Goal: Use online tool/utility: Use online tool/utility

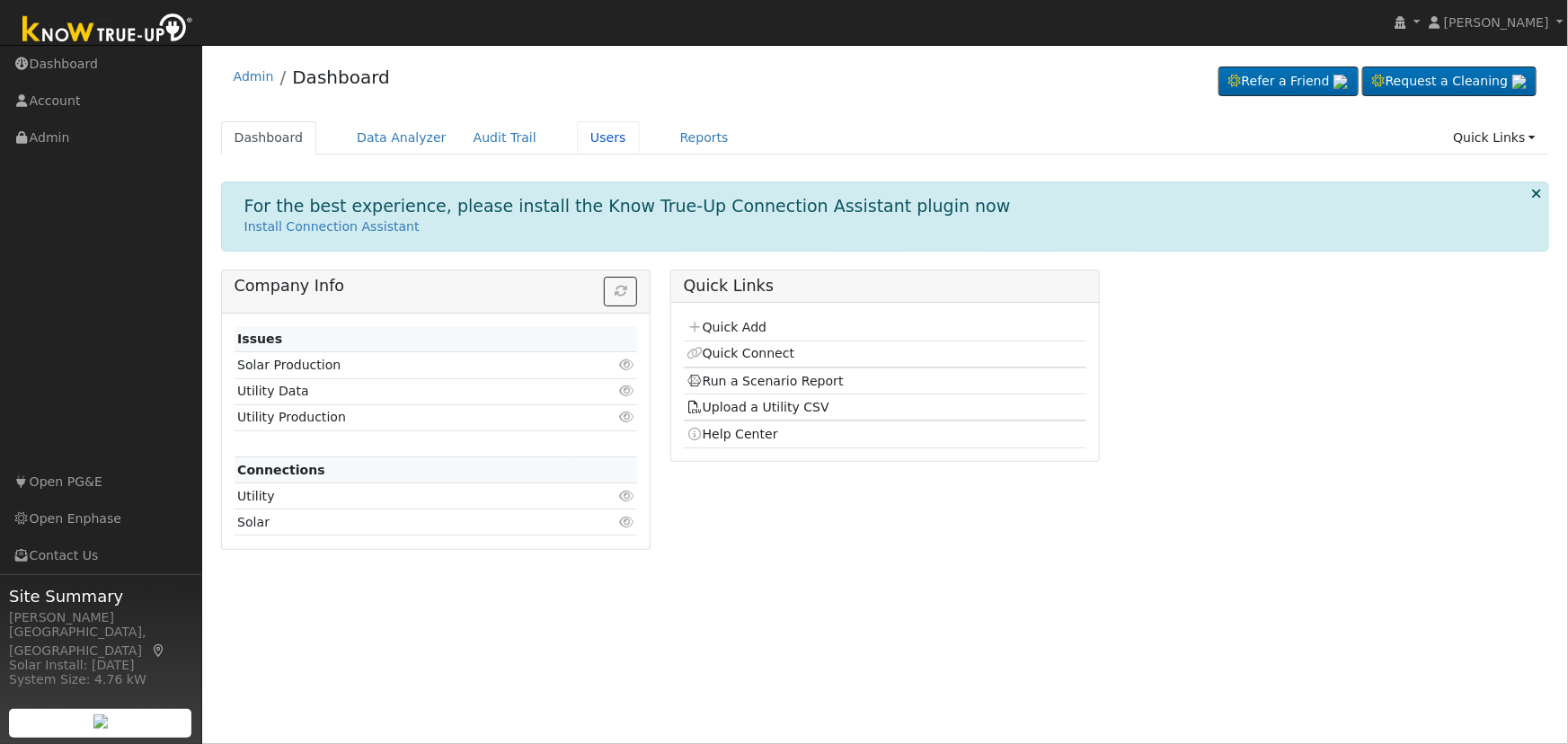
click at [585, 146] on link "Users" at bounding box center [608, 138] width 63 height 33
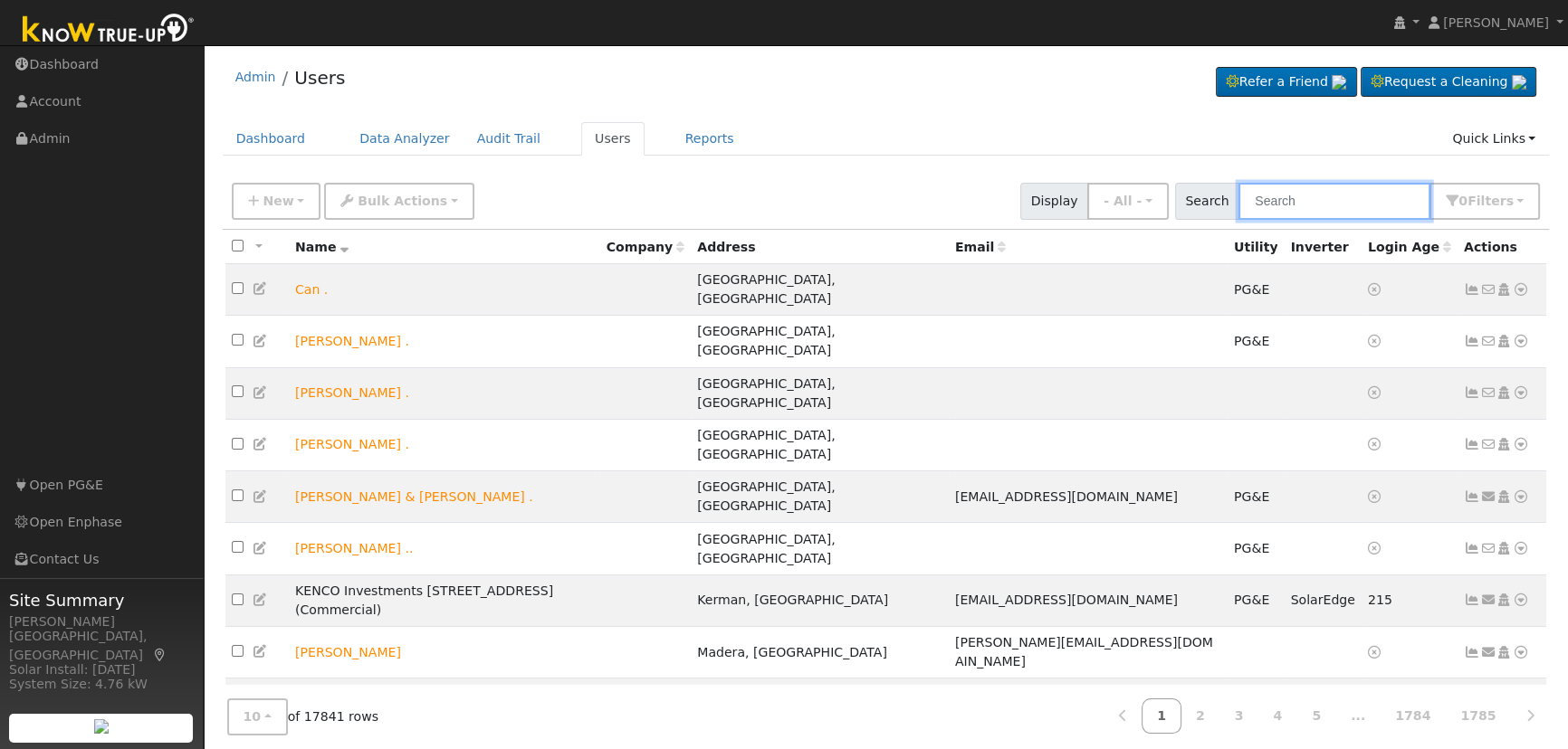
click at [1298, 200] on input "text" at bounding box center [1334, 200] width 192 height 37
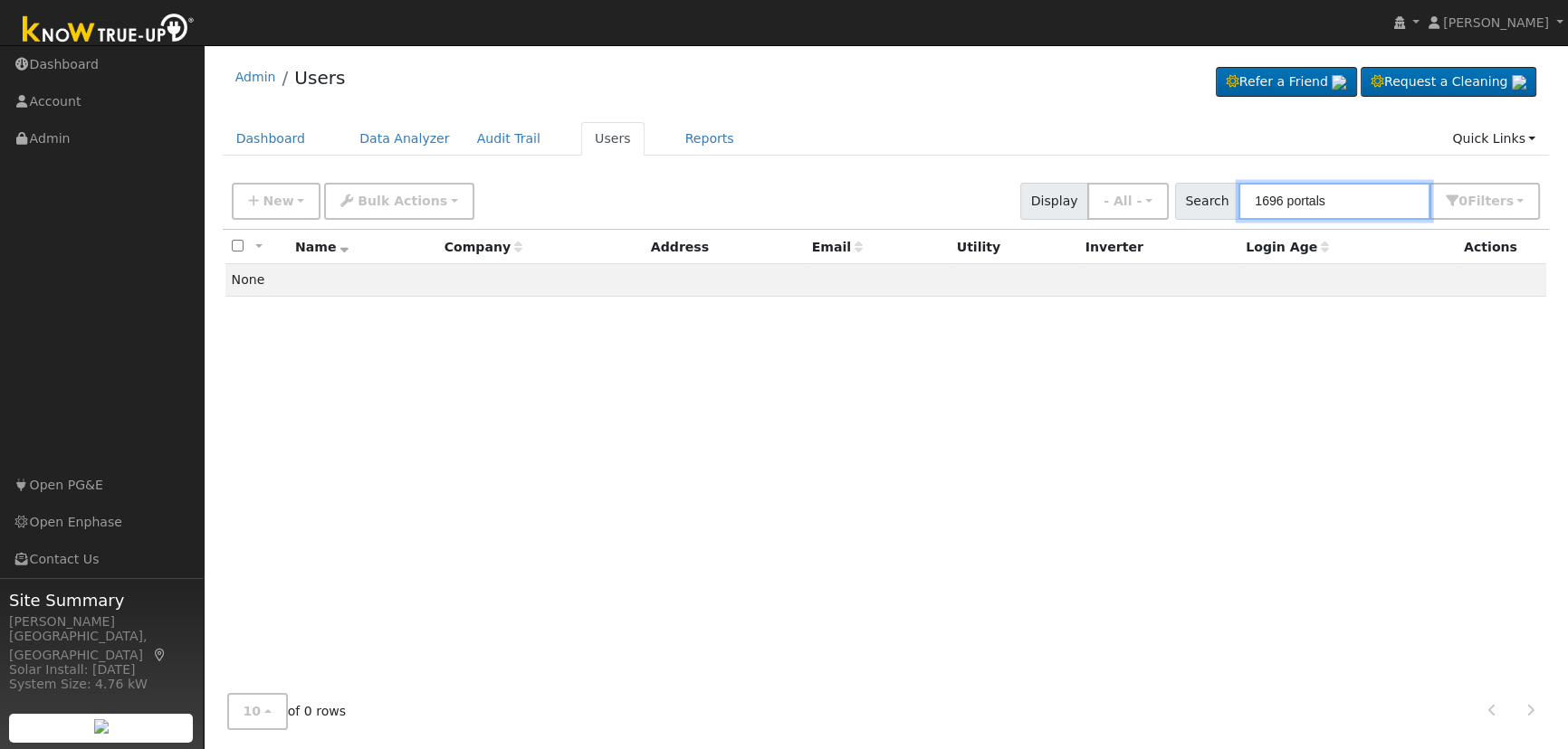
click at [1335, 193] on input "1696 portals" at bounding box center [1334, 200] width 192 height 37
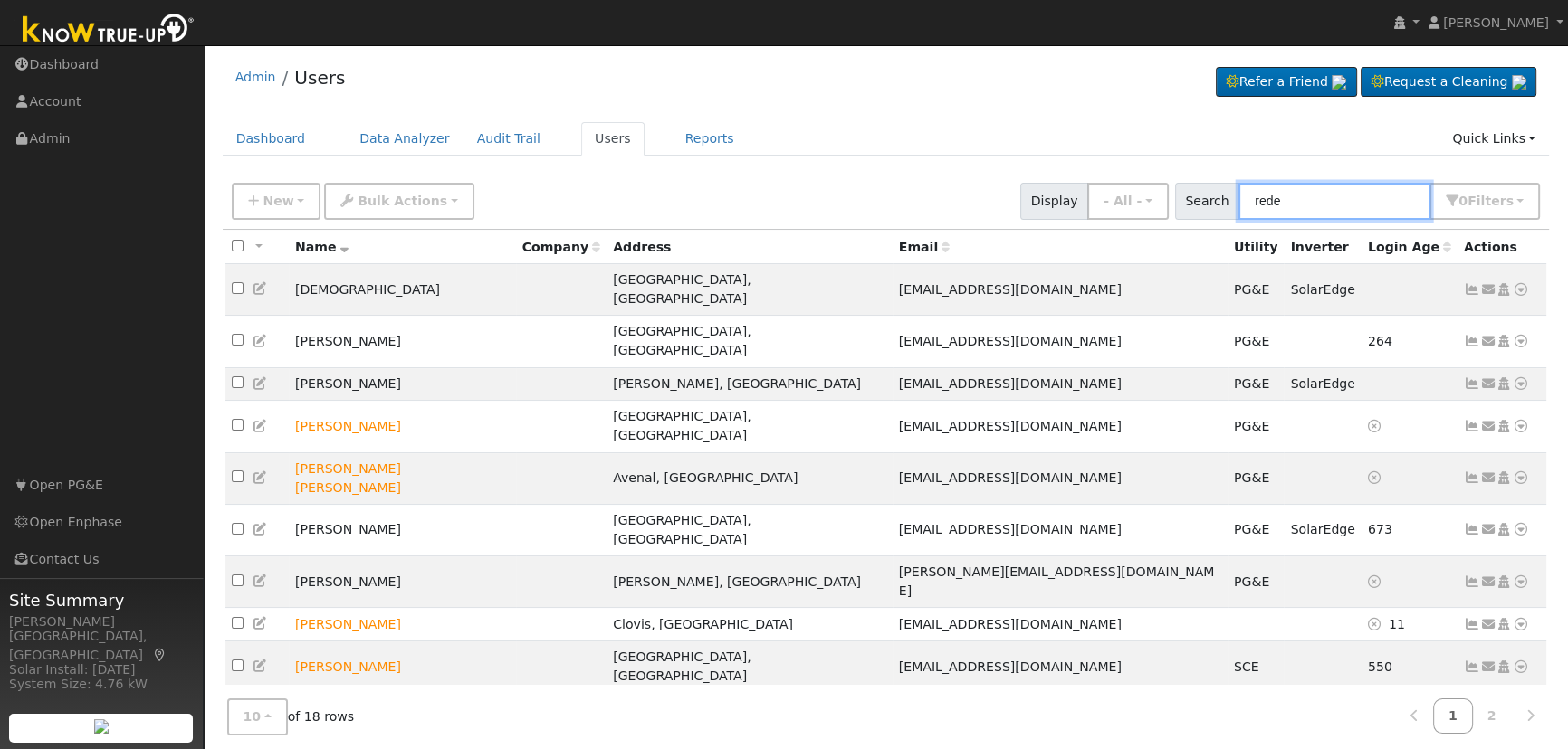
click at [1278, 190] on input "rede" at bounding box center [1334, 200] width 192 height 37
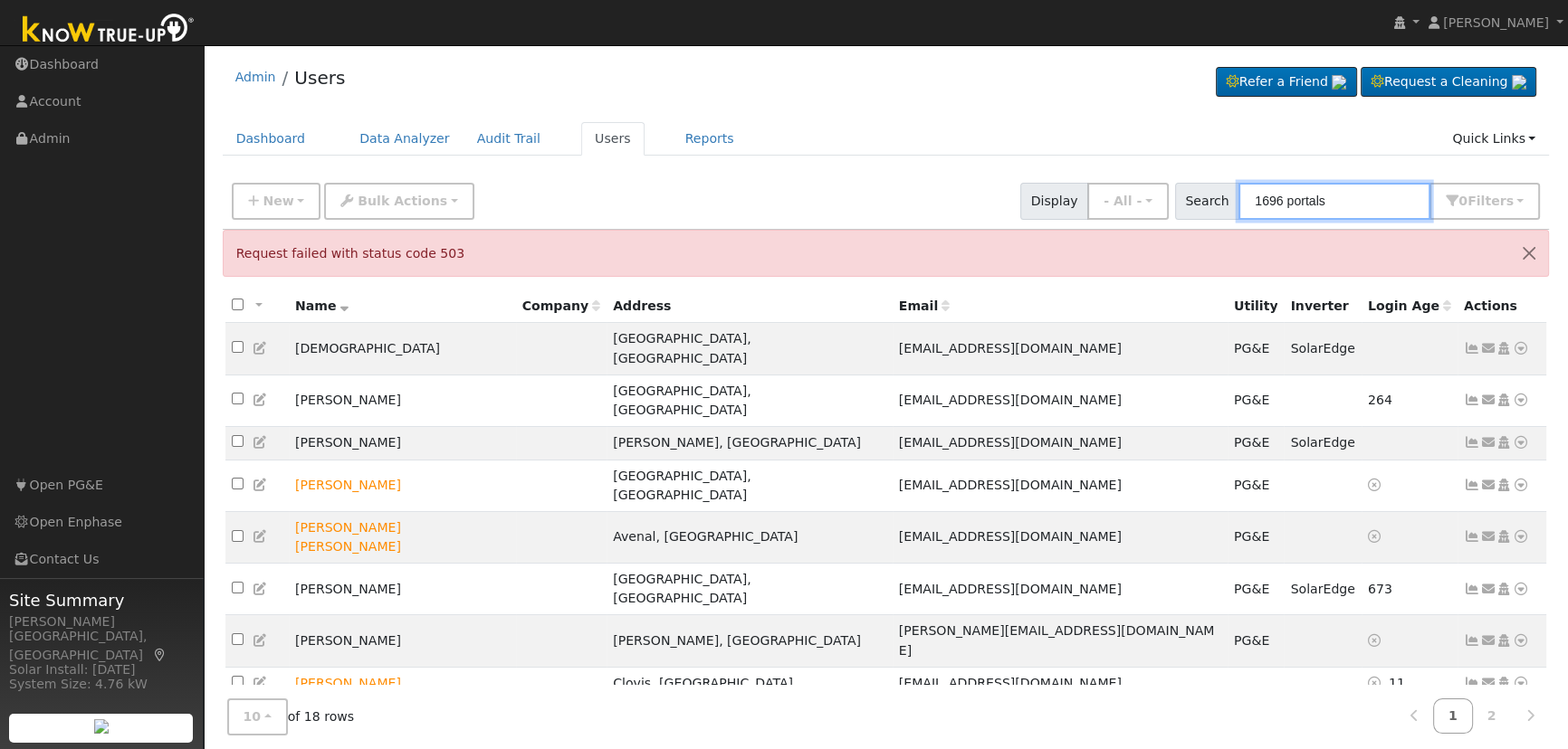
click at [1303, 204] on input "1696 portals" at bounding box center [1334, 200] width 192 height 37
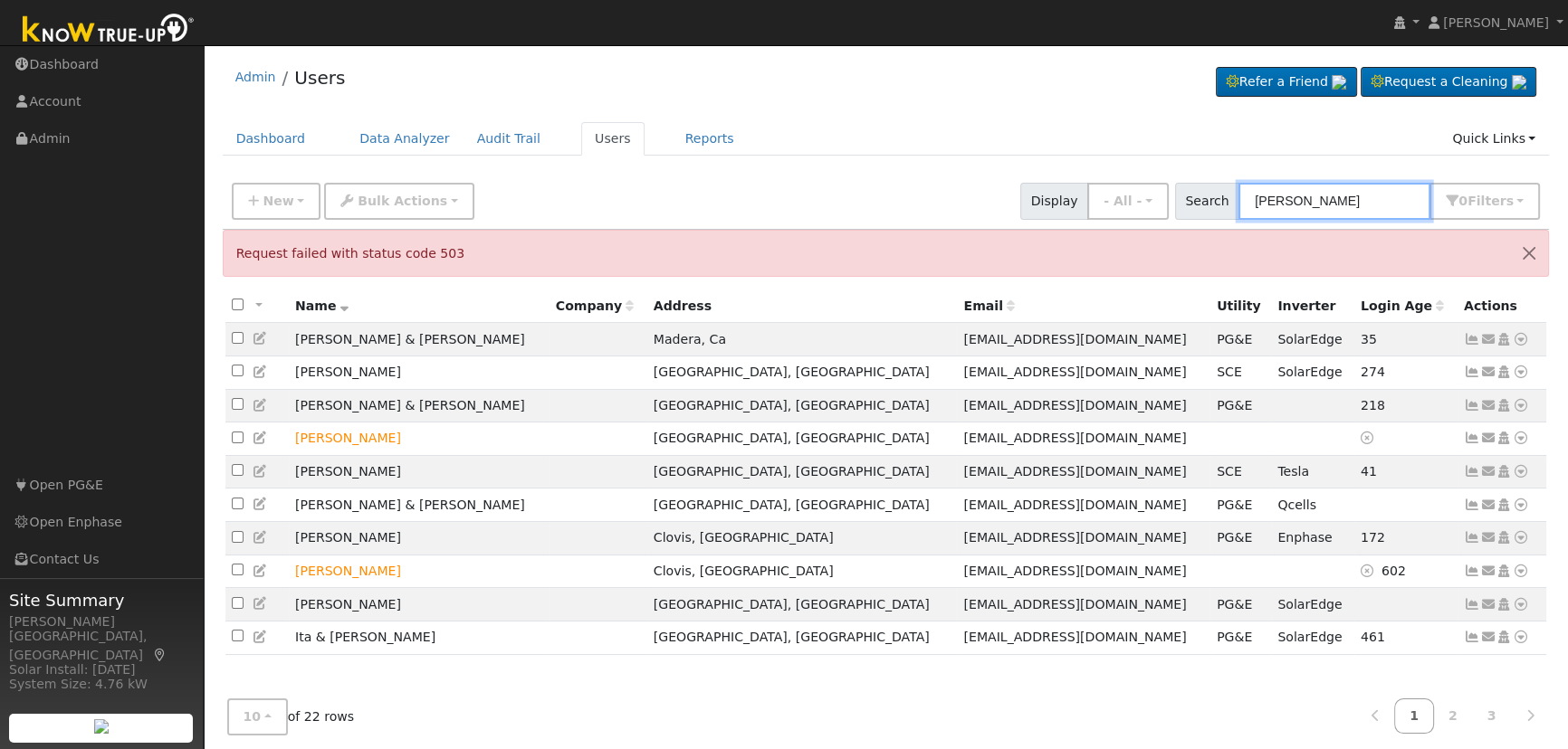
type input "lawrence"
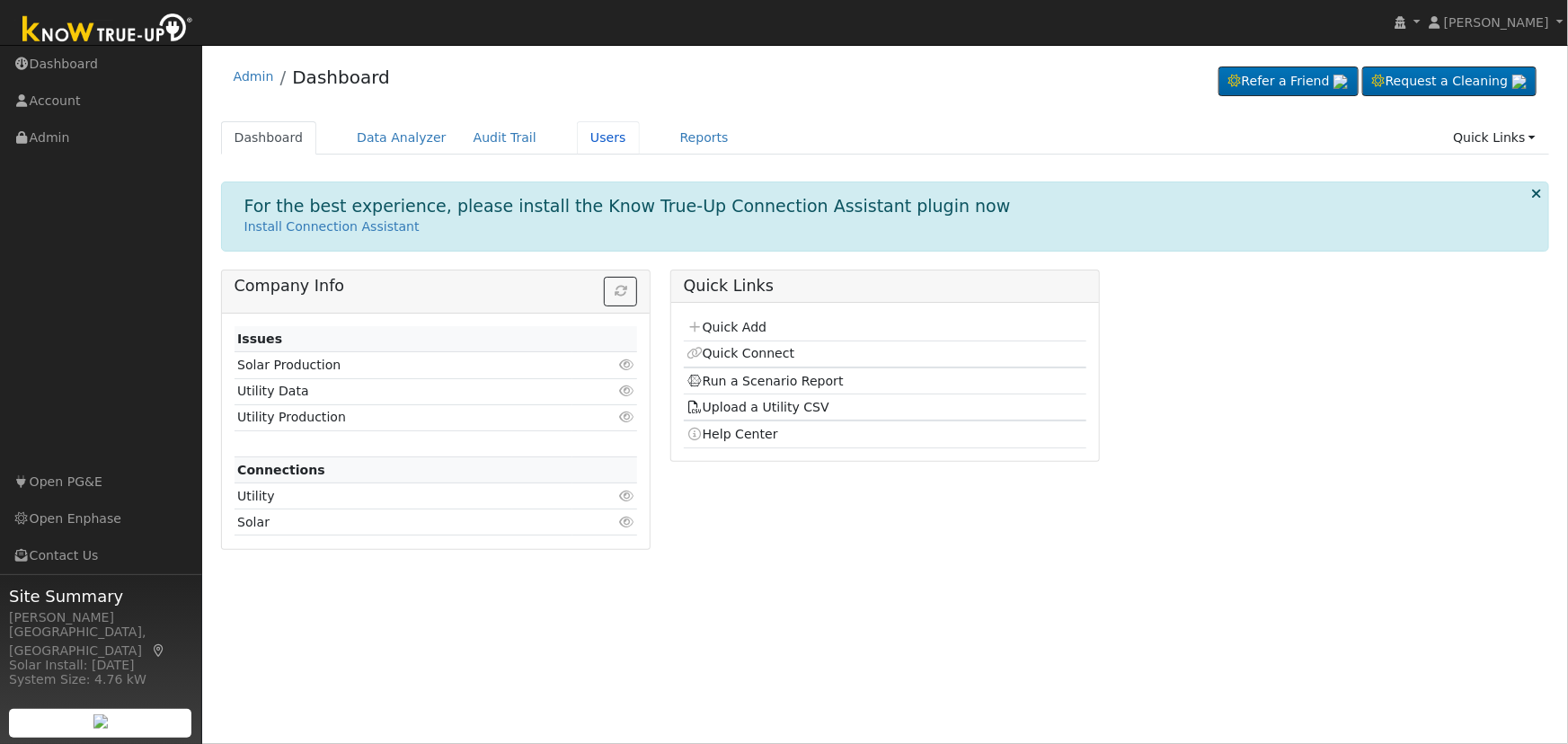
click at [585, 140] on link "Users" at bounding box center [608, 138] width 63 height 33
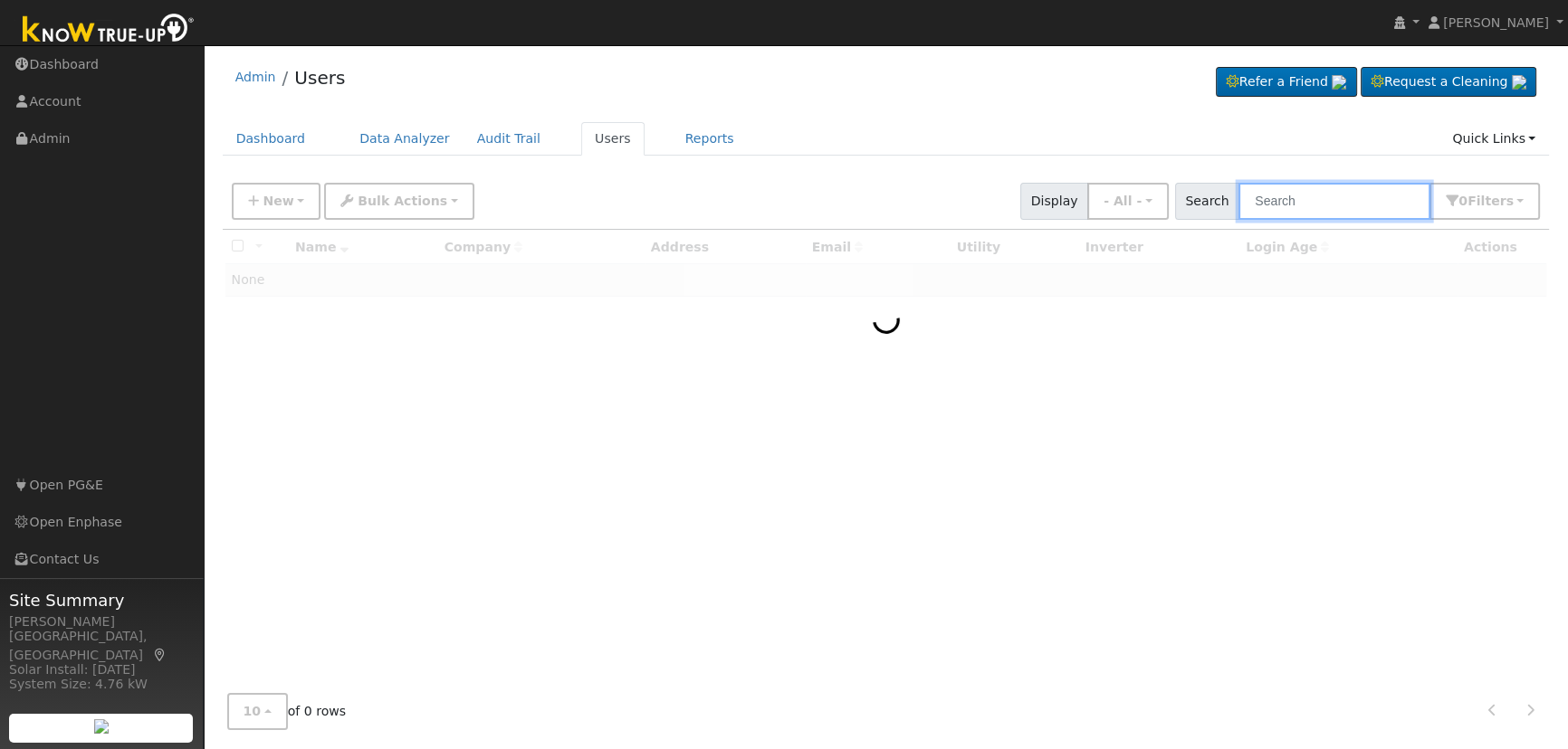
click at [1329, 199] on input "text" at bounding box center [1334, 200] width 192 height 37
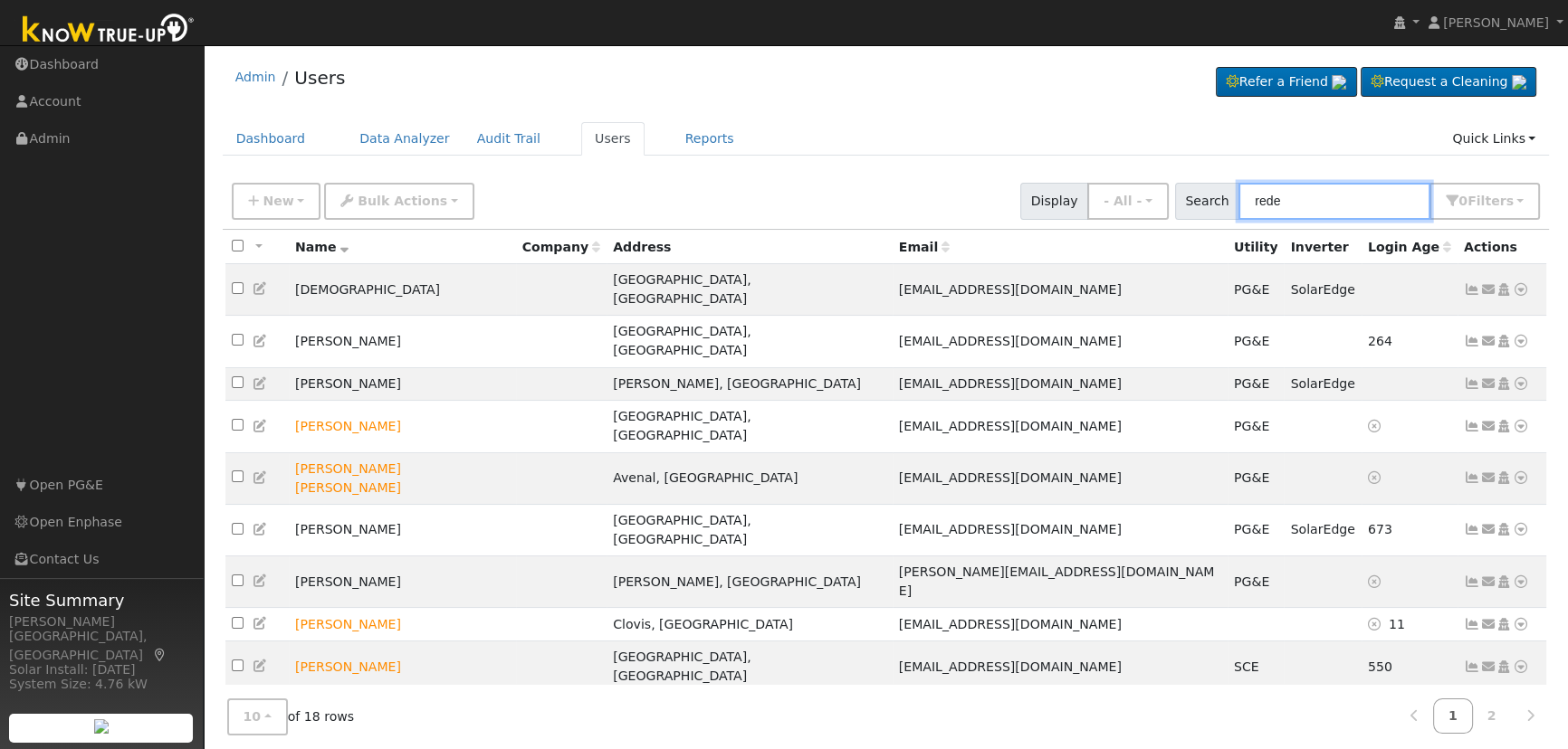
click at [1329, 199] on input "rede" at bounding box center [1334, 200] width 192 height 37
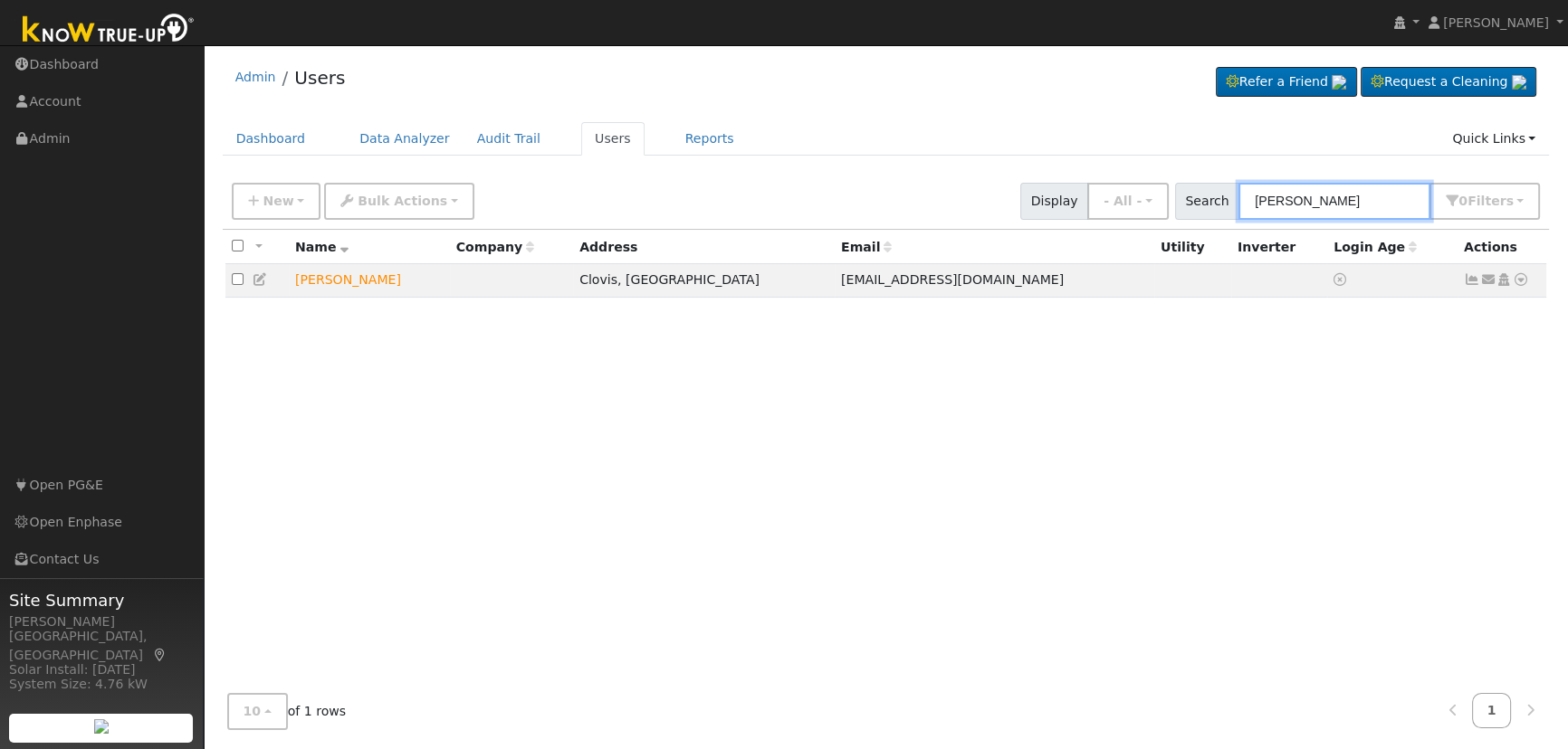
type input "lawrence rede"
click at [1520, 284] on icon at bounding box center [1520, 279] width 16 height 13
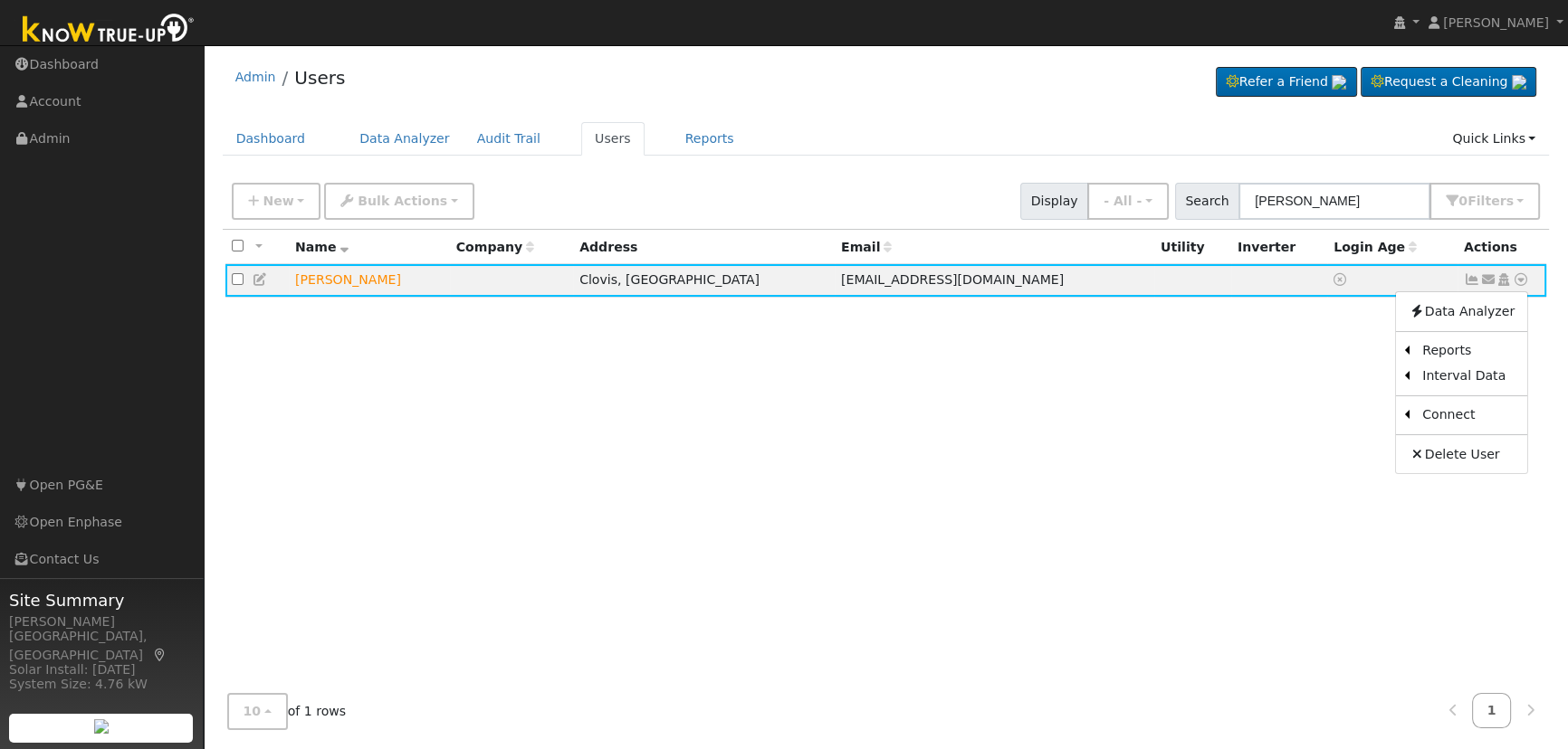
click at [0, 0] on link "Scenario" at bounding box center [0, 0] width 0 height 0
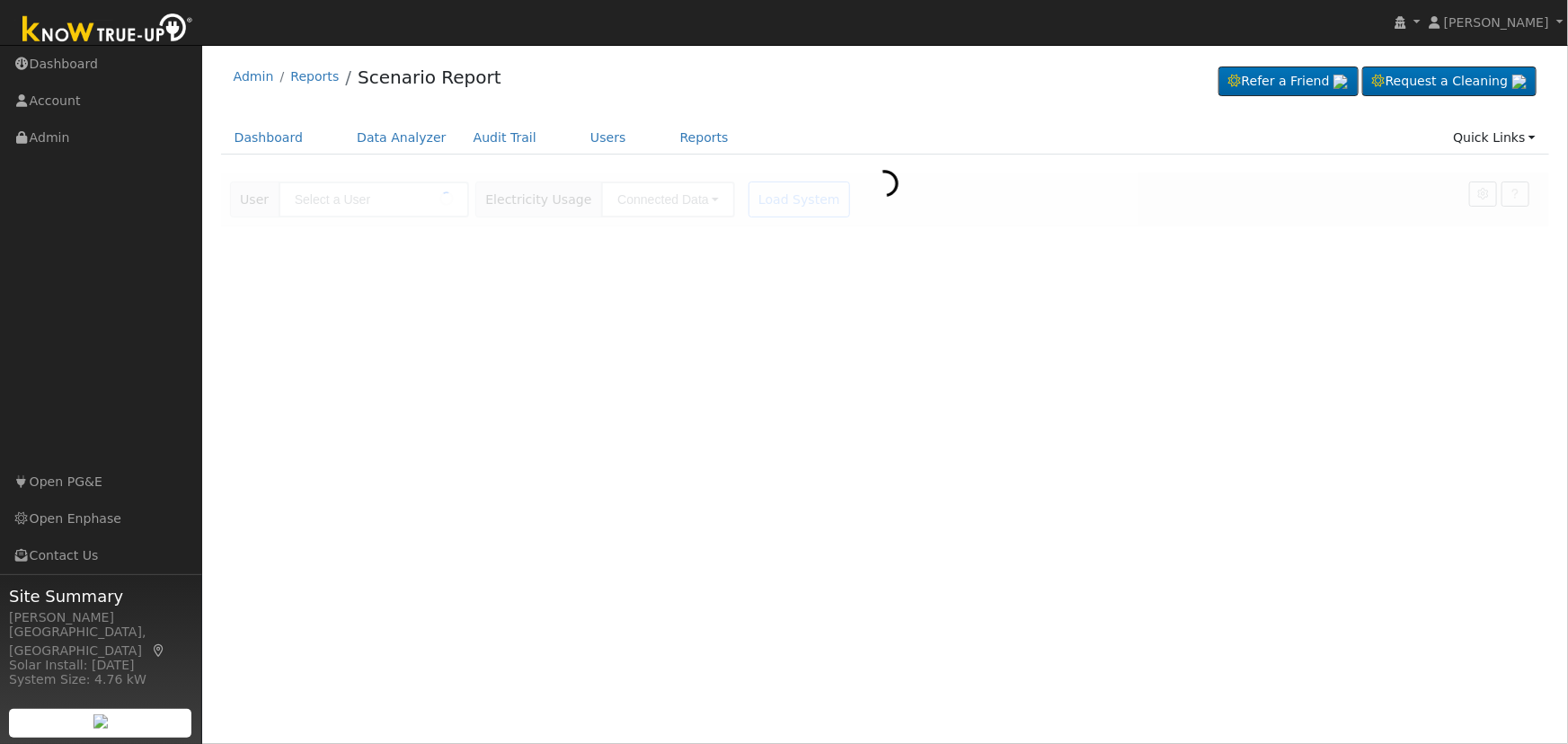
type input "[PERSON_NAME]"
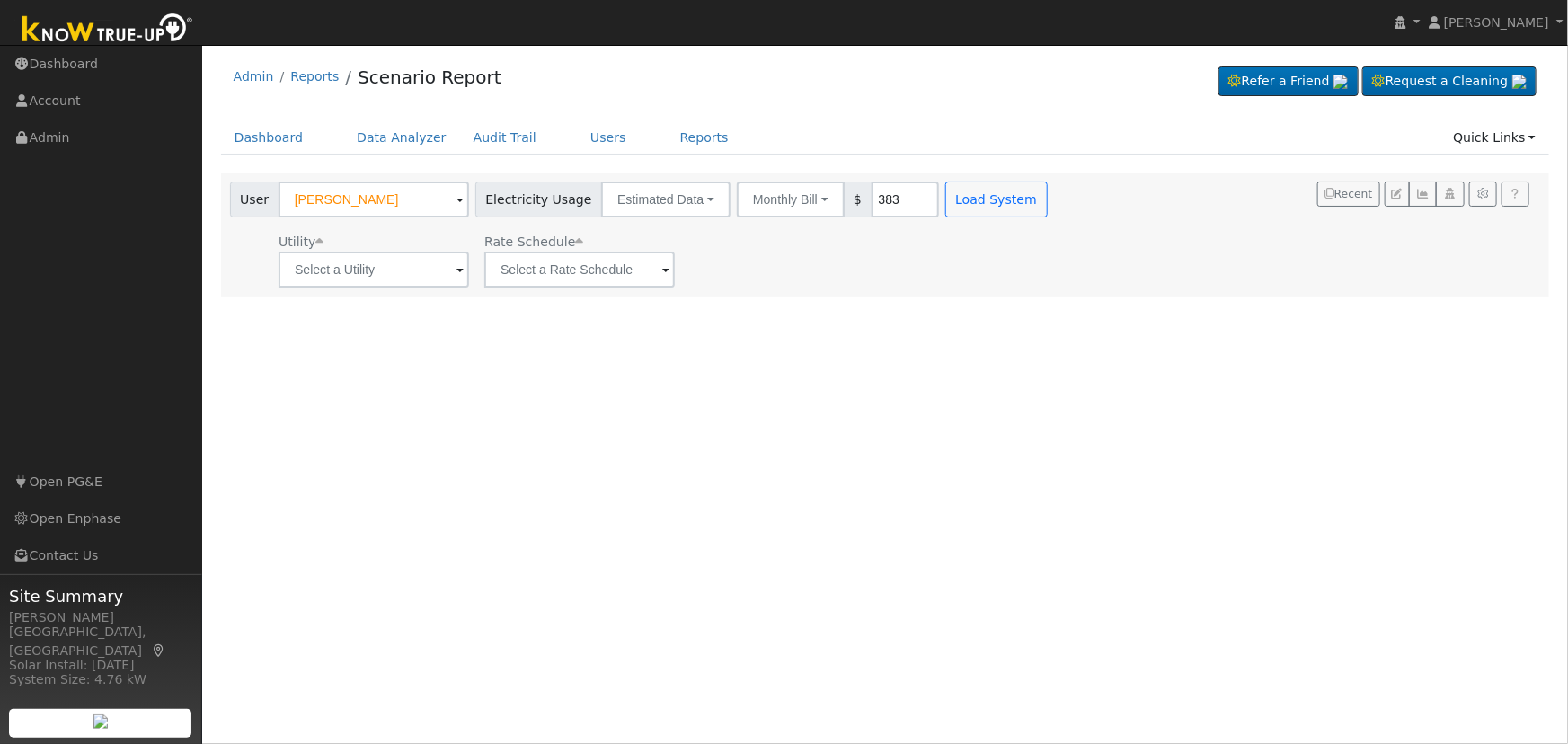
click at [709, 182] on div "Electricity Usage Estimated Data Connected Data Estimated Data CSV Data" at bounding box center [602, 199] width 255 height 36
click at [781, 196] on button "Monthly Bill" at bounding box center [791, 199] width 108 height 36
click at [776, 240] on link "Annual Consumption" at bounding box center [766, 239] width 157 height 26
type input "24039"
drag, startPoint x: 774, startPoint y: 395, endPoint x: 493, endPoint y: 305, distance: 295.1
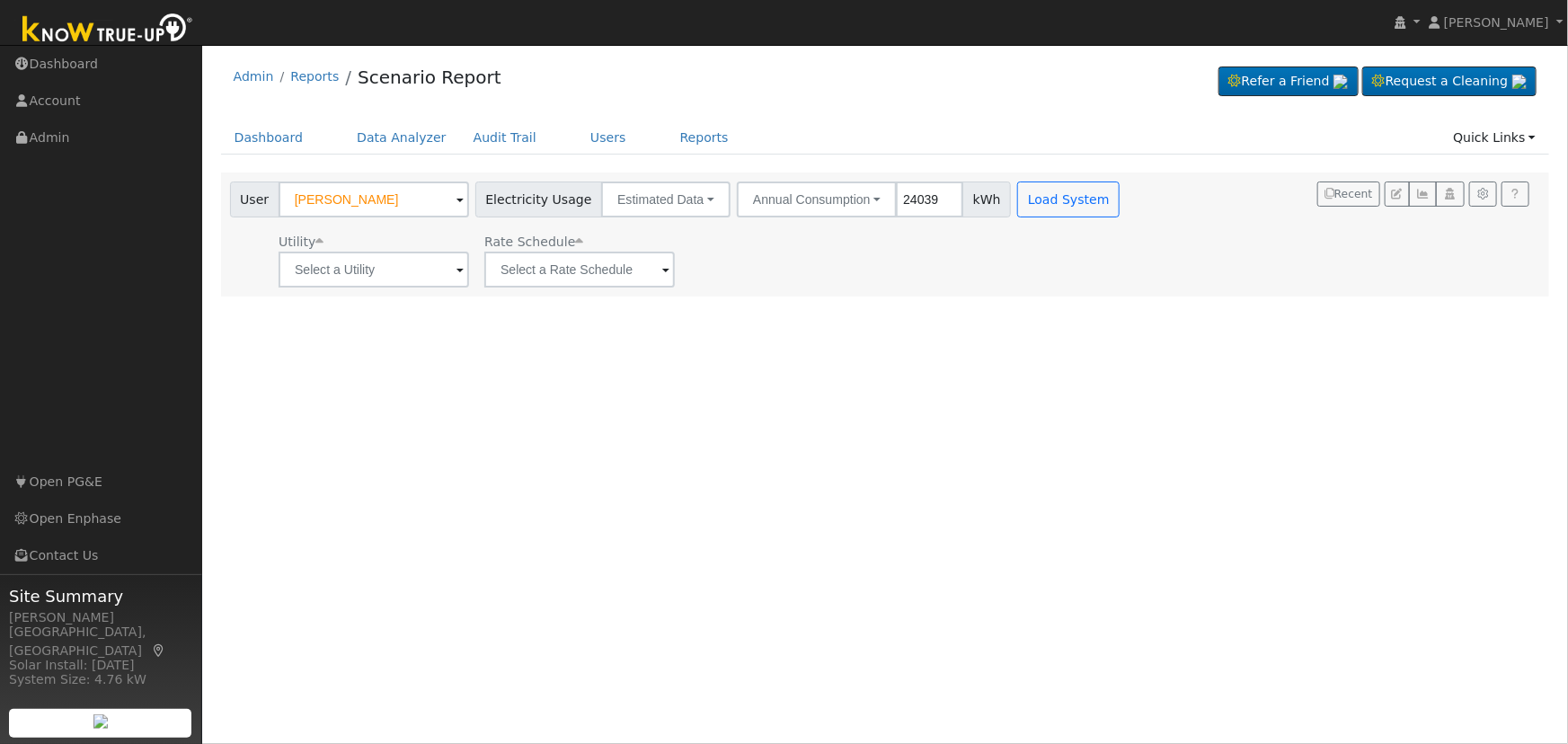
click at [773, 392] on div "User Profile First name Last name Email Email Notifications No Emails No Emails…" at bounding box center [884, 395] width 1365 height 699
click at [456, 277] on span at bounding box center [459, 271] width 7 height 21
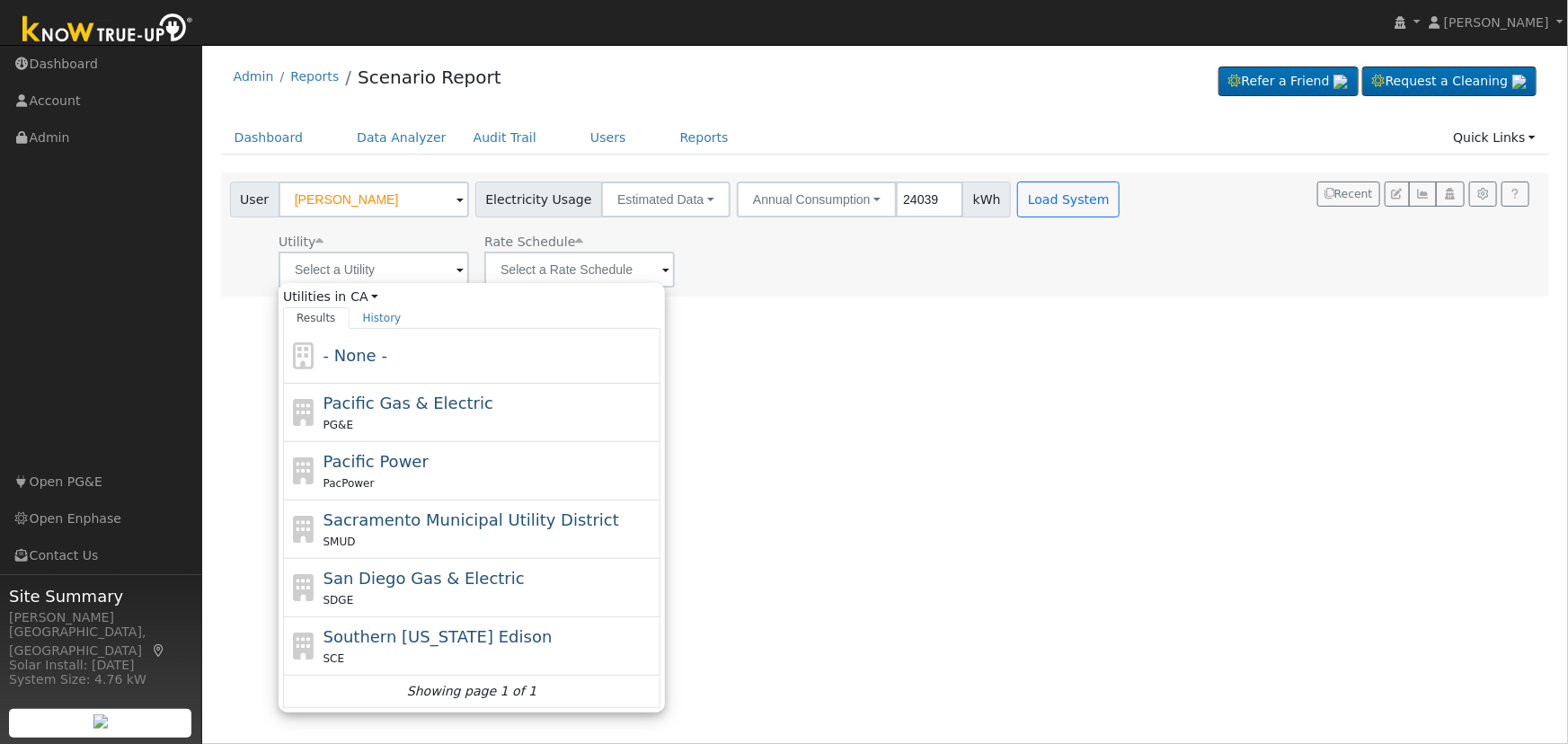
click at [398, 422] on div "PG&E" at bounding box center [490, 424] width 333 height 19
type input "Pacific Gas & Electric"
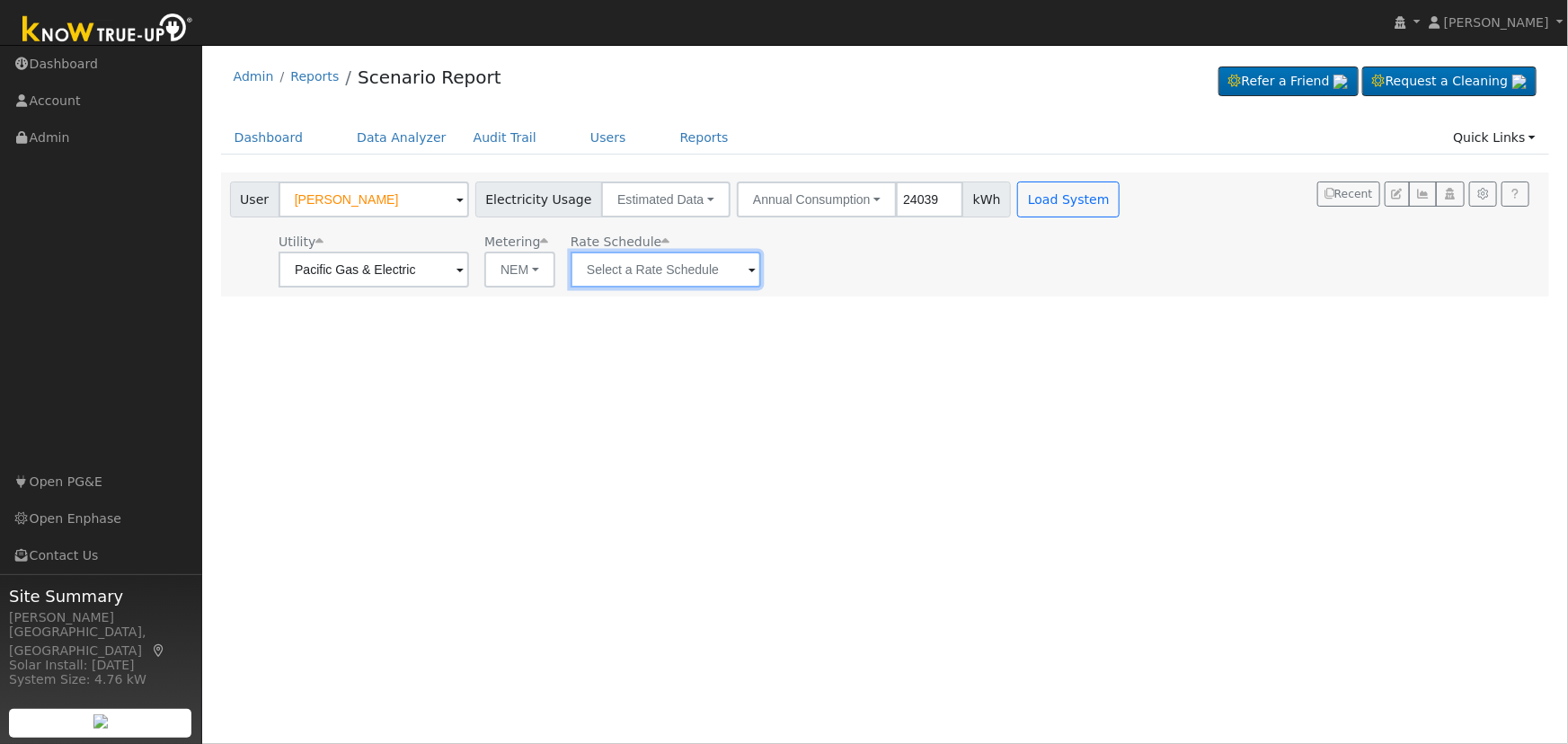
click at [469, 272] on input "text" at bounding box center [374, 270] width 191 height 36
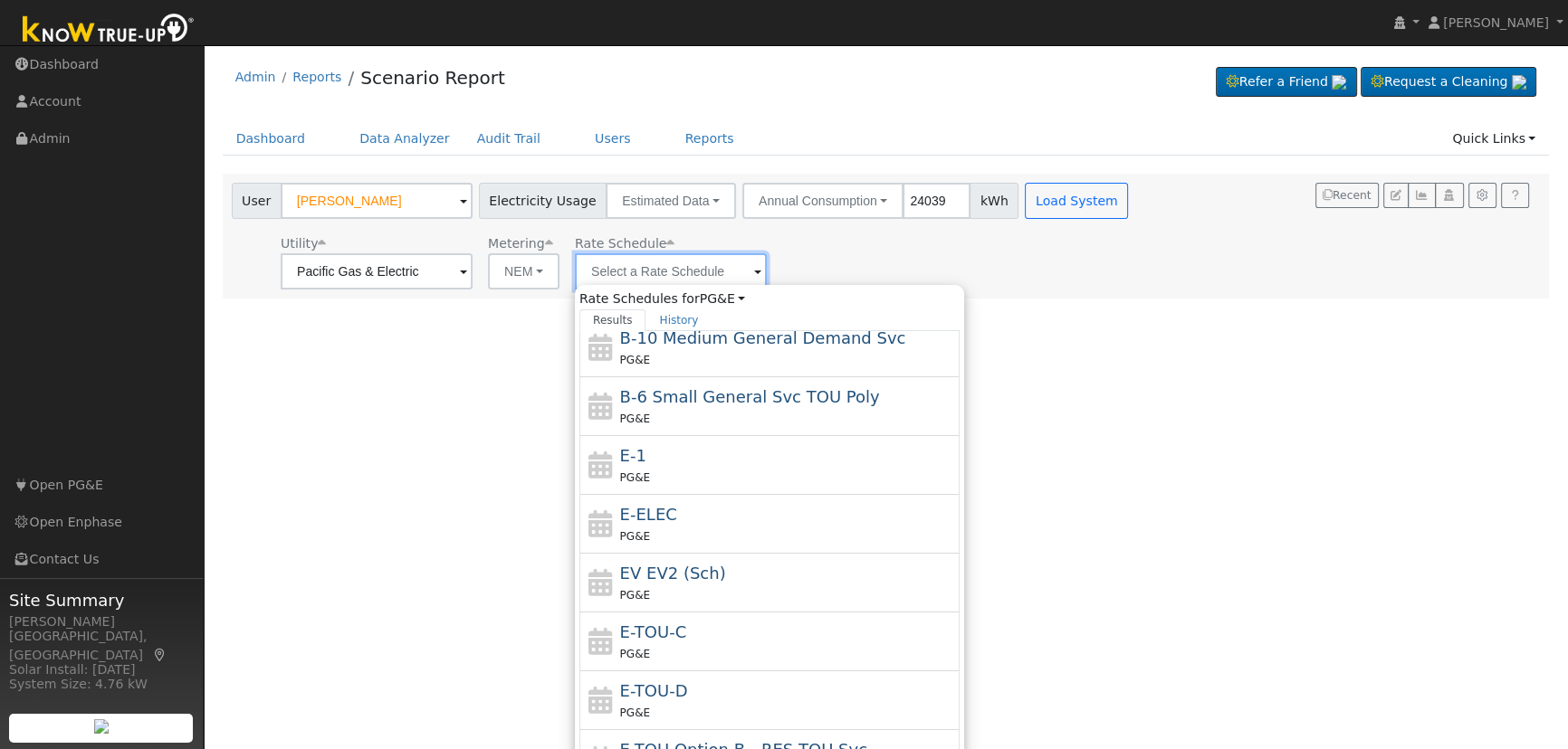
scroll to position [196, 0]
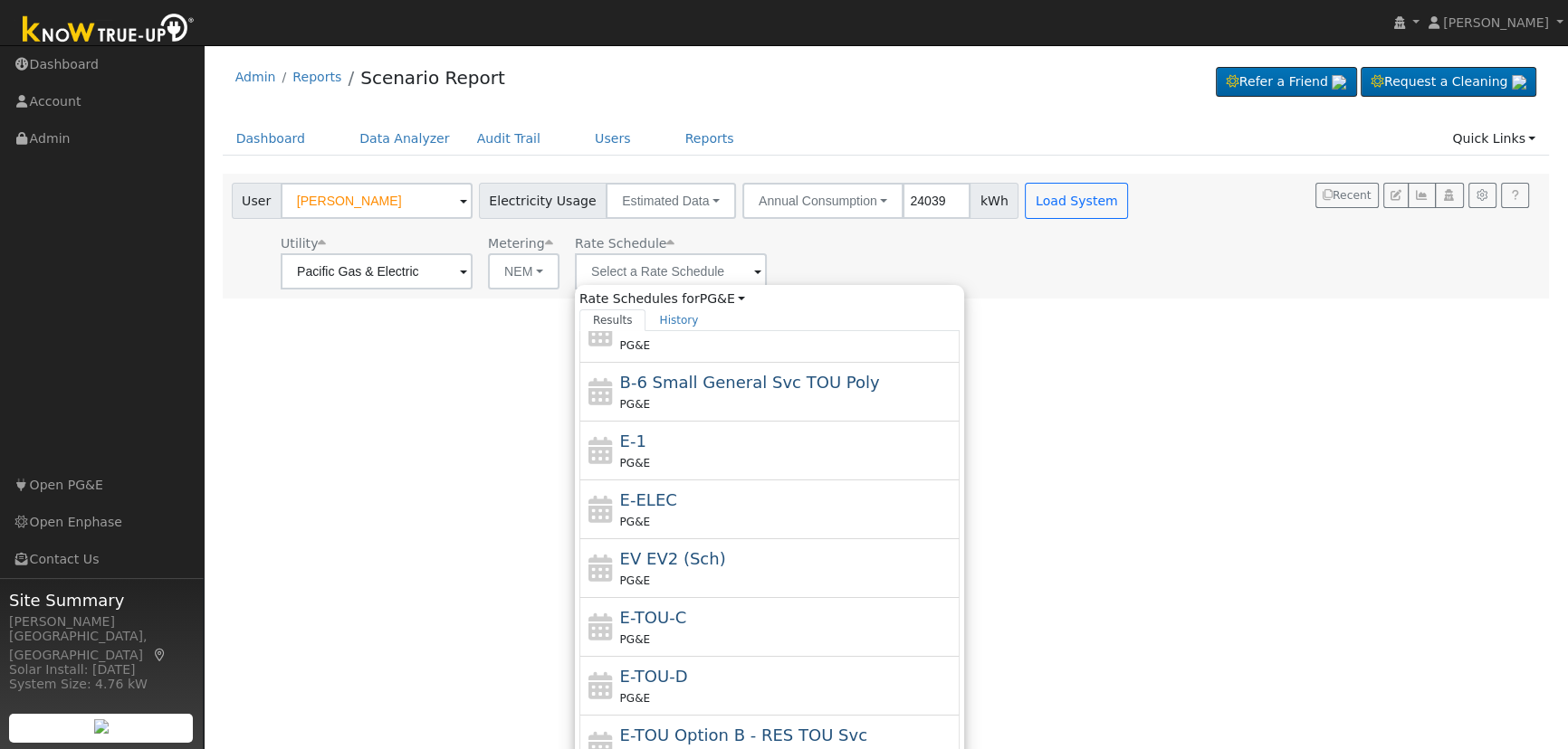
click at [688, 682] on div "E-TOU-D PG&E" at bounding box center [788, 686] width 336 height 44
type input "E-TOU-D"
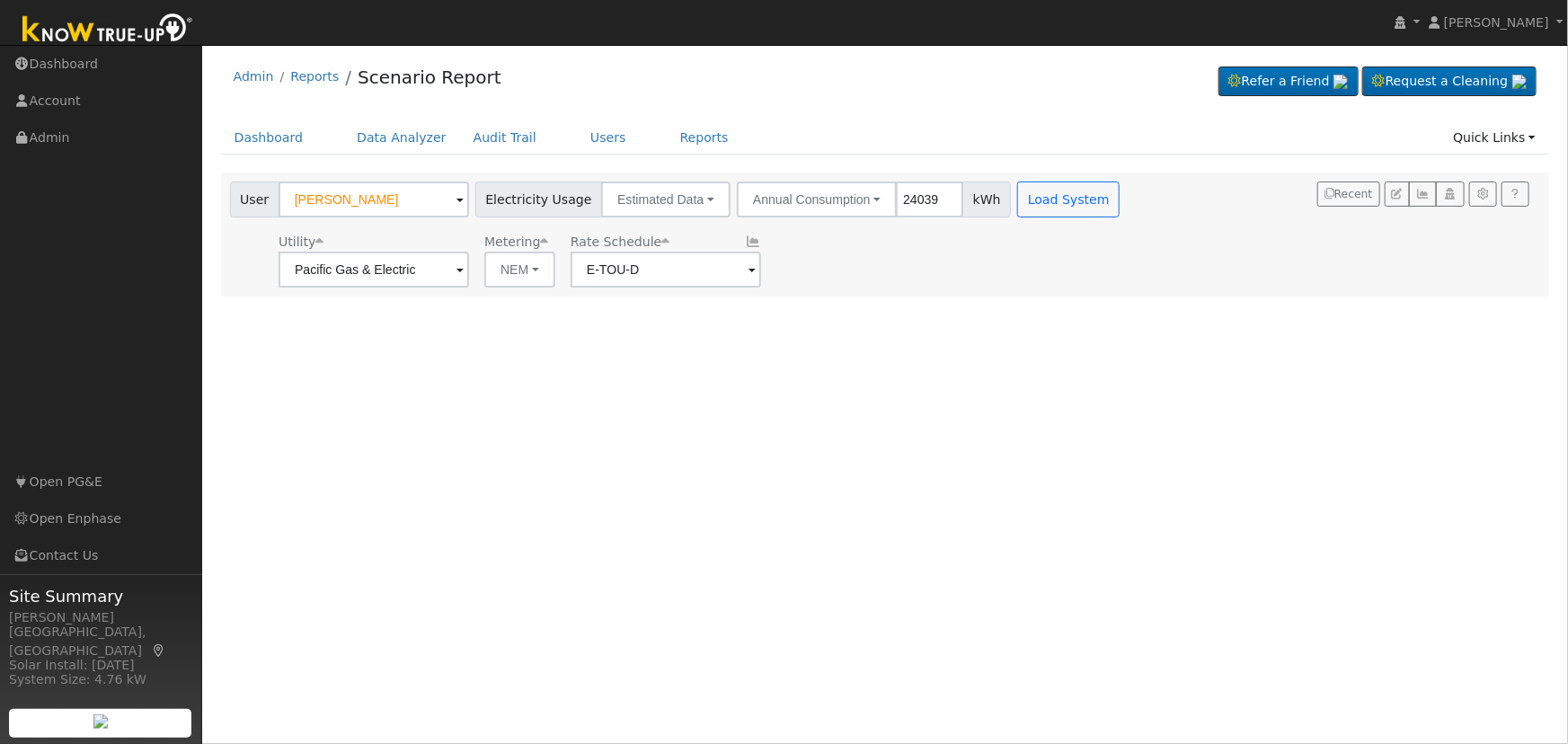
drag, startPoint x: 873, startPoint y: 505, endPoint x: 1082, endPoint y: 283, distance: 304.9
click at [873, 504] on div "User Profile First name Last name Email Email Notifications No Emails No Emails…" at bounding box center [884, 395] width 1365 height 699
click at [1066, 199] on button "Load System" at bounding box center [1068, 199] width 102 height 36
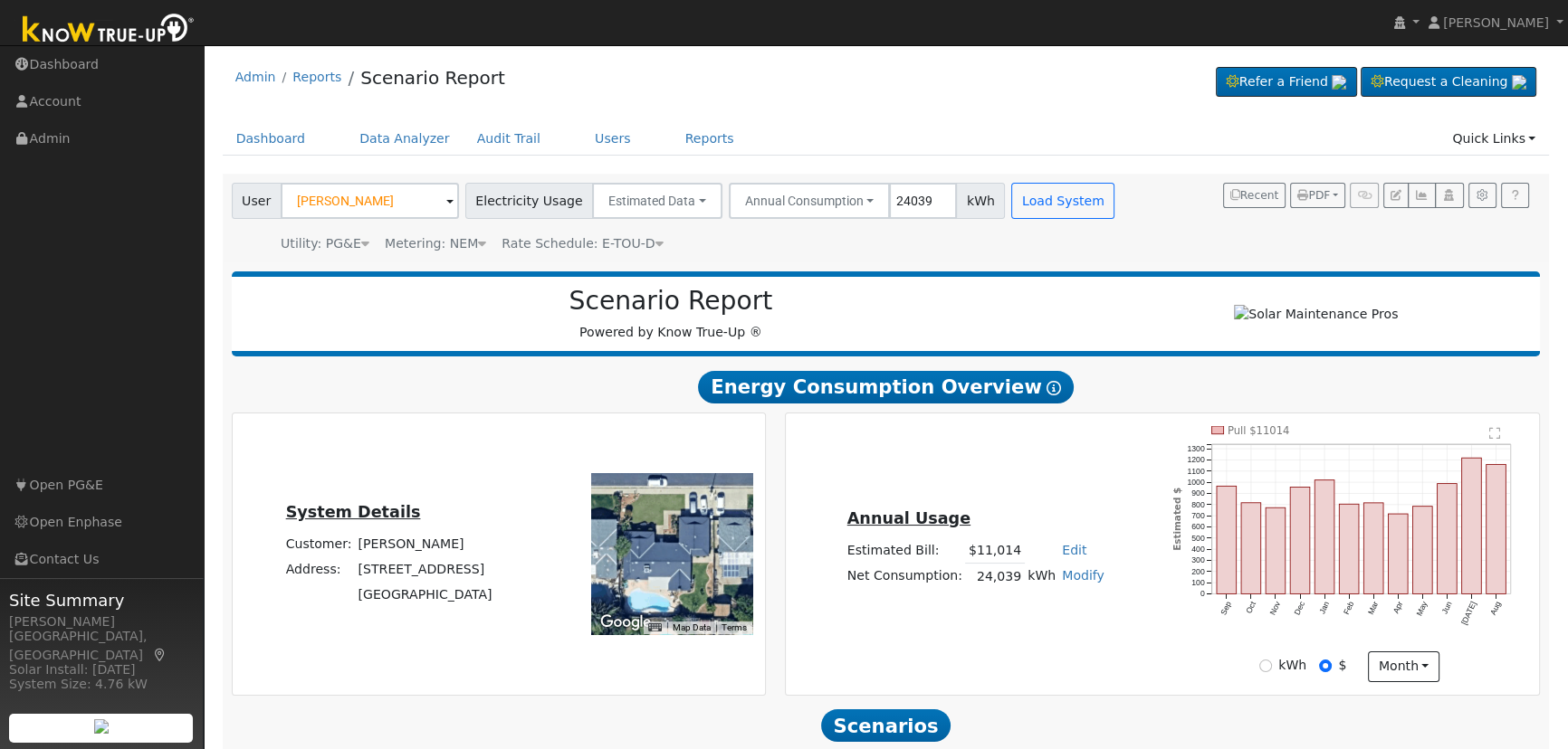
click at [1065, 558] on link "Edit" at bounding box center [1073, 550] width 25 height 15
type input "11520"
click at [1077, 490] on div "Annual Usage Estimated Bill: $11,014 Edit Estimated Bill $ 11520 Annual Net Con…" at bounding box center [1162, 554] width 747 height 256
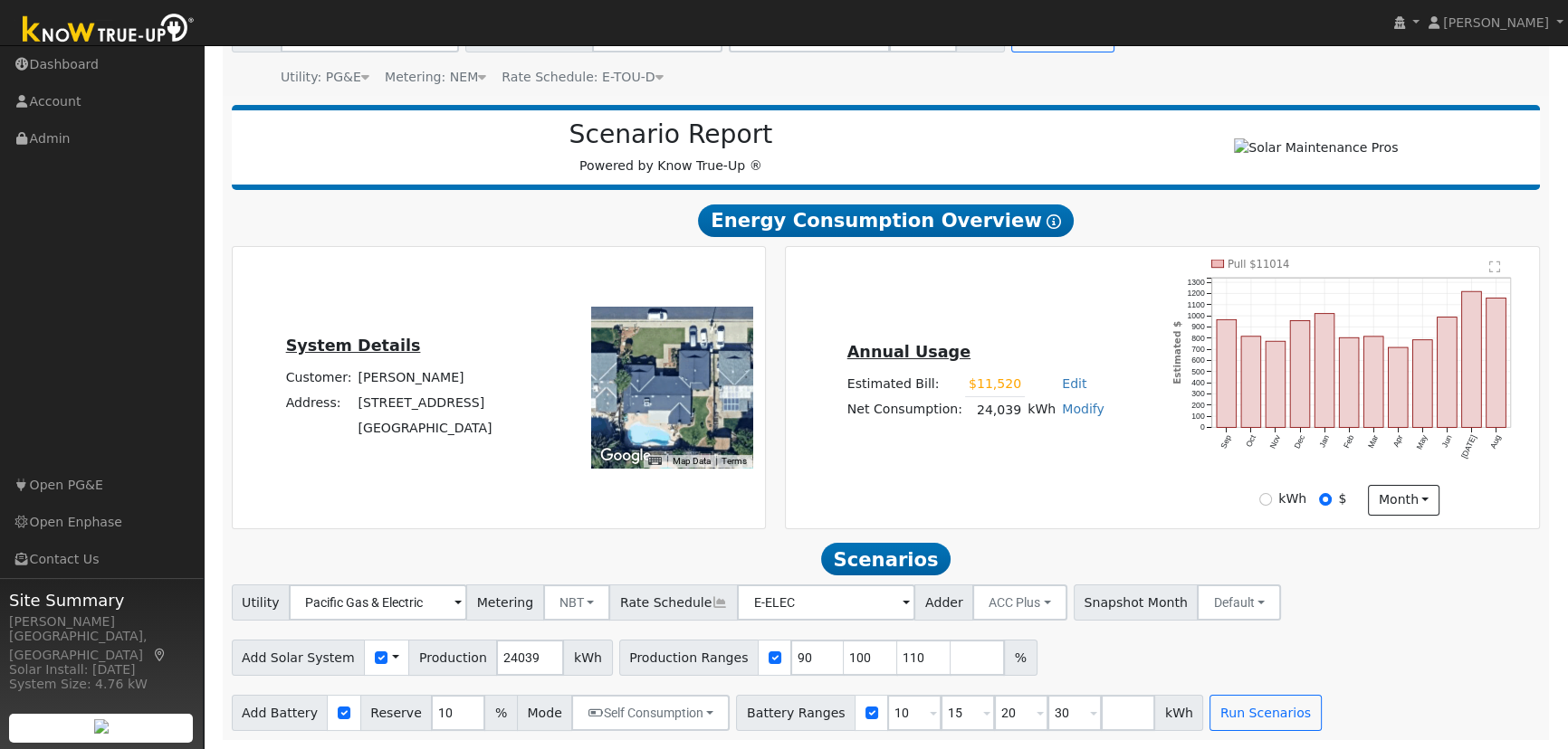
scroll to position [172, 0]
click at [790, 659] on input "90" at bounding box center [817, 658] width 55 height 37
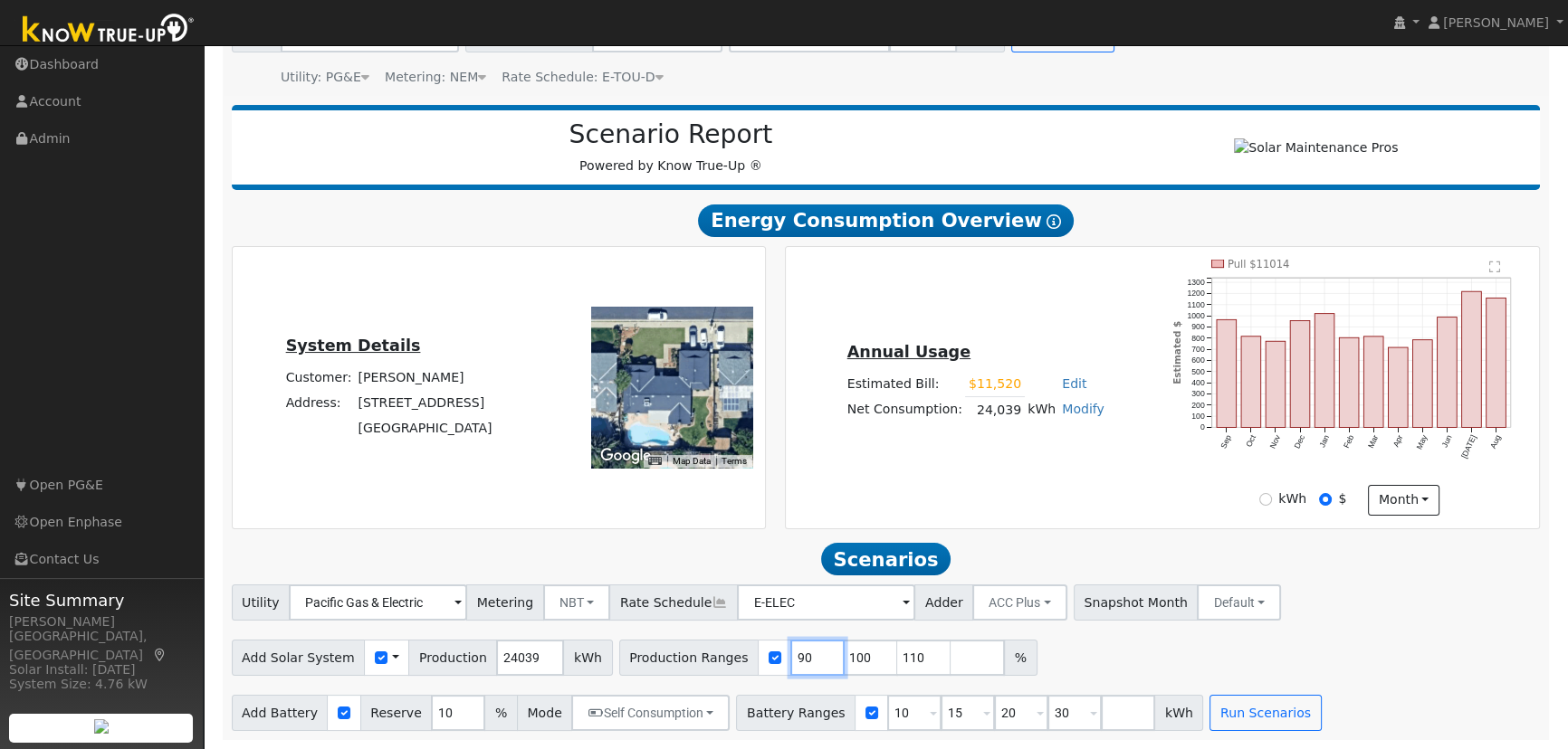
click at [790, 659] on input "90" at bounding box center [817, 658] width 55 height 37
click at [790, 659] on input "100" at bounding box center [817, 658] width 55 height 37
type input "10"
type input "110"
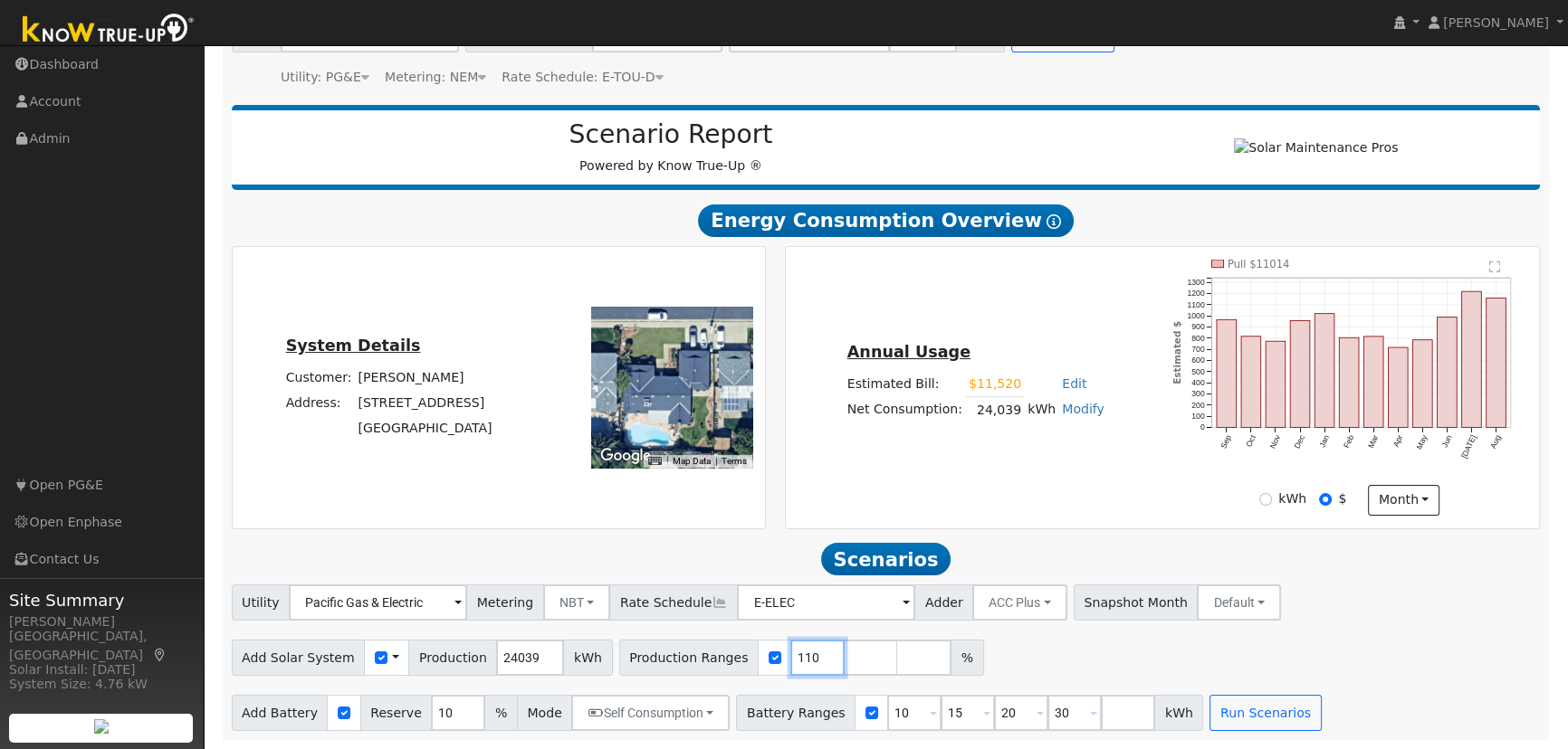
click at [790, 659] on input "110" at bounding box center [817, 658] width 55 height 37
type input "1"
type input "104"
click at [440, 714] on input "10" at bounding box center [458, 712] width 55 height 37
click at [439, 714] on input "10" at bounding box center [458, 712] width 55 height 37
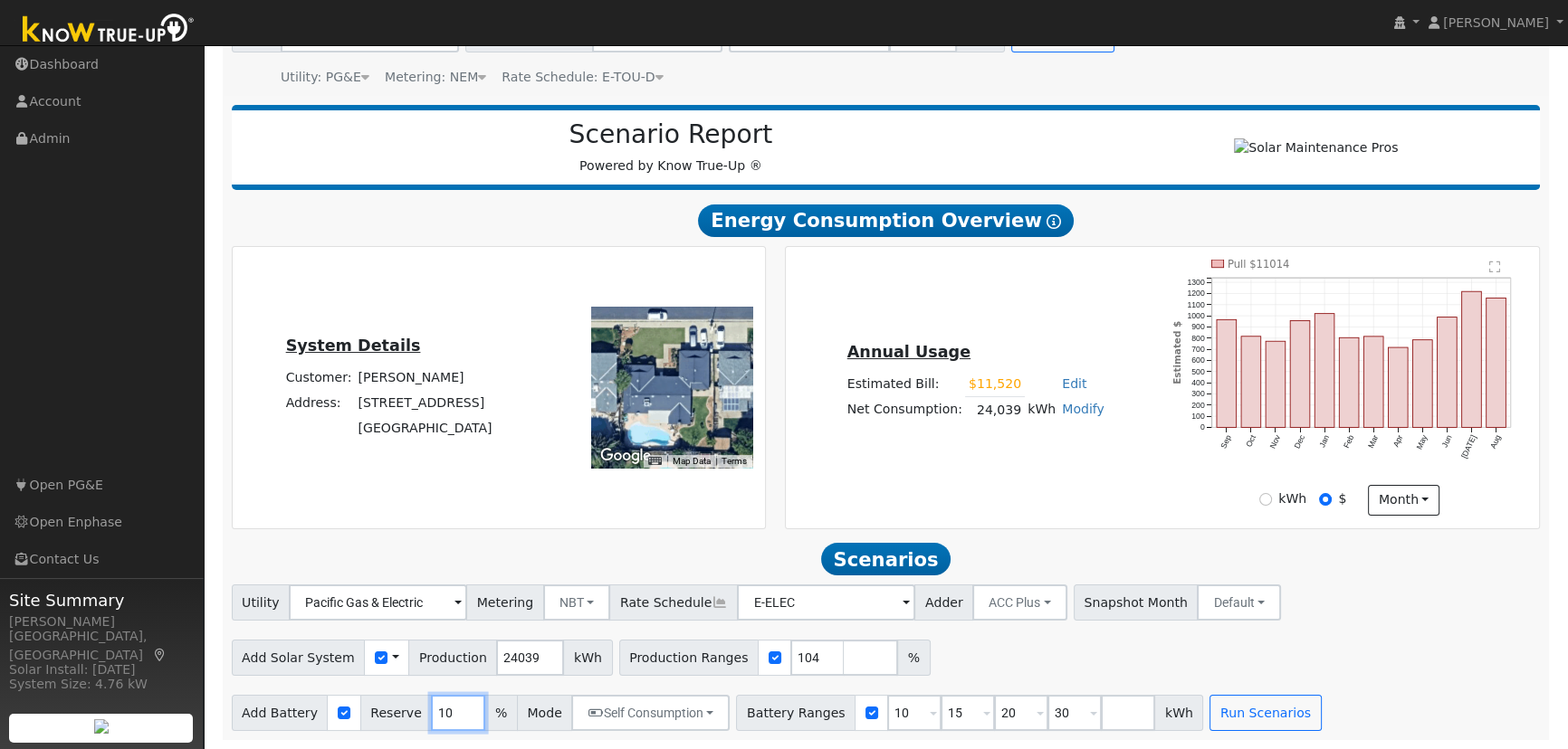
click at [439, 714] on input "10" at bounding box center [458, 712] width 55 height 37
type input "20"
click at [889, 709] on input "10" at bounding box center [914, 712] width 55 height 37
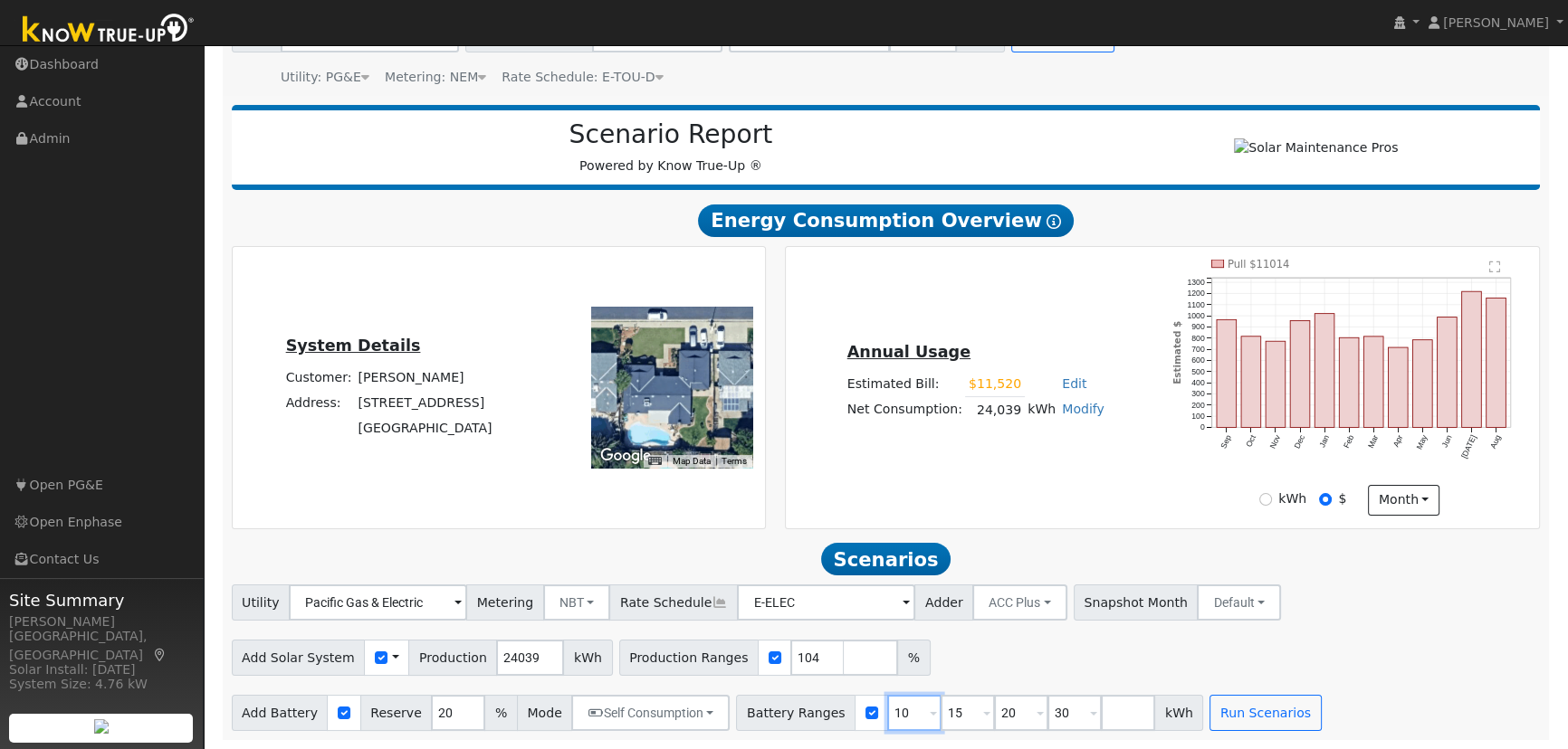
click at [889, 709] on input "10" at bounding box center [914, 712] width 55 height 37
type input "15"
type input "20"
type input "30"
click at [889, 709] on input "15" at bounding box center [914, 712] width 55 height 37
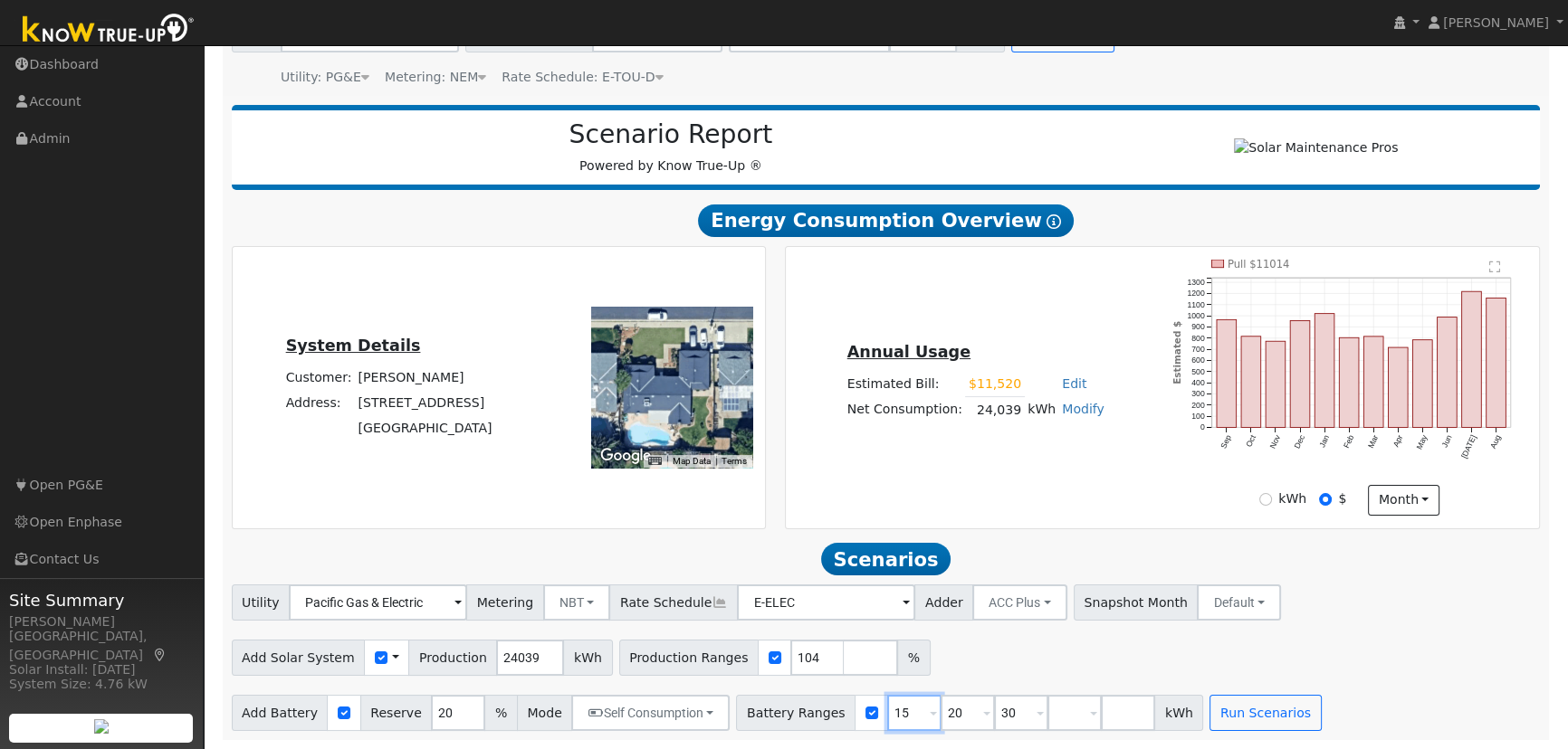
type input "20"
type input "30"
click at [889, 709] on input "20" at bounding box center [914, 712] width 55 height 37
type input "30"
click at [889, 709] on input "30" at bounding box center [914, 712] width 55 height 37
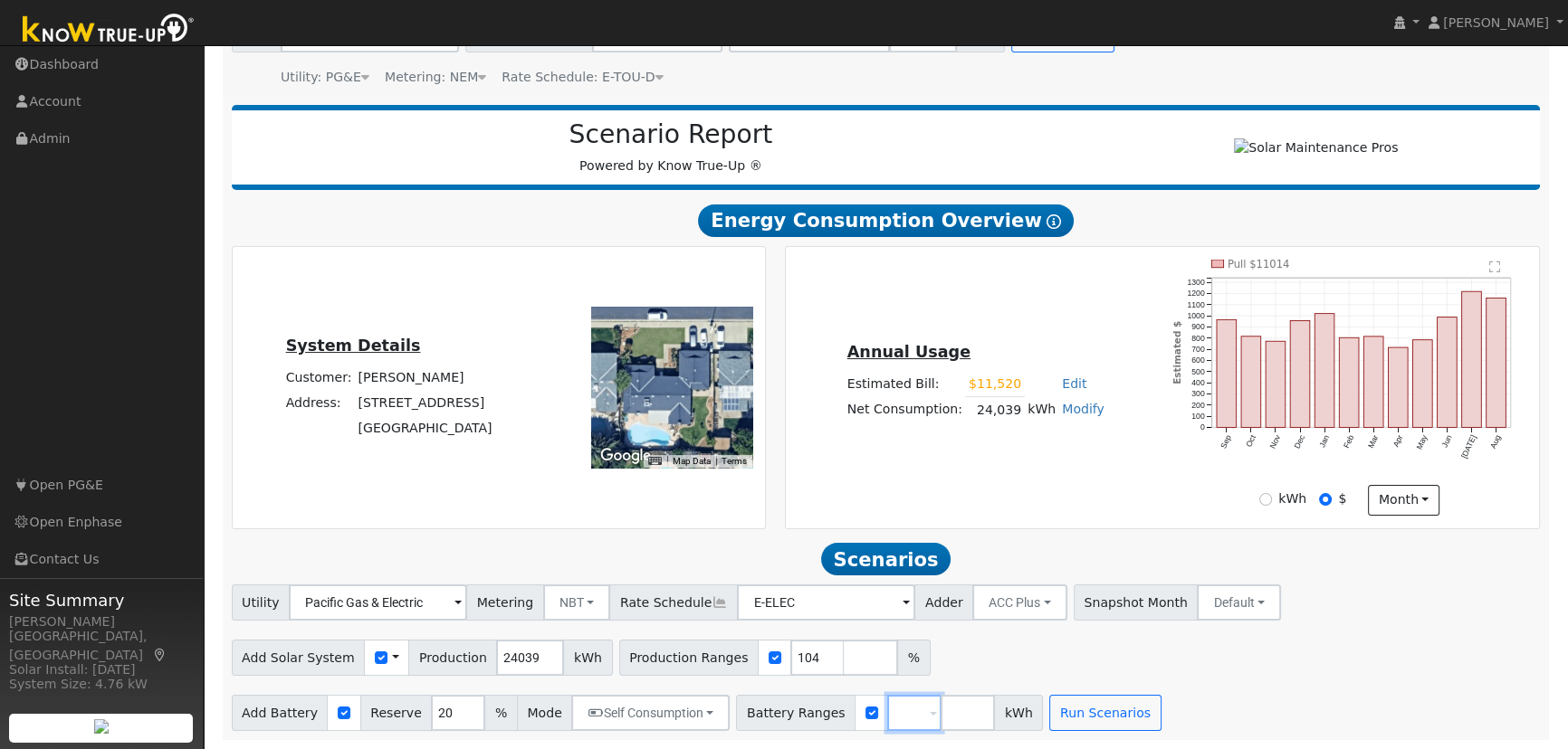
click at [889, 709] on input "number" at bounding box center [914, 712] width 55 height 37
type input "30"
click at [1075, 712] on button "Run Scenarios" at bounding box center [1104, 712] width 111 height 37
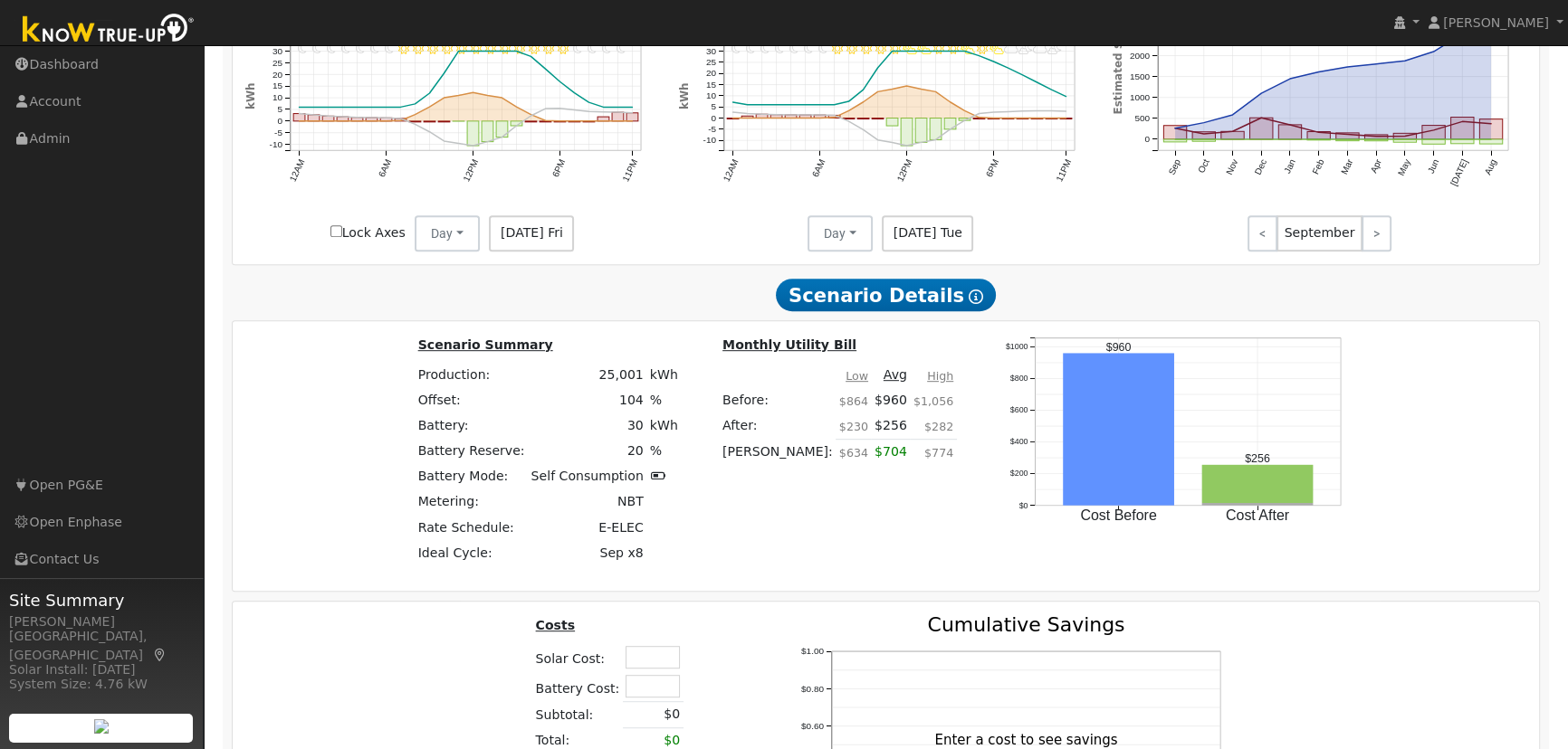
scroll to position [1153, 0]
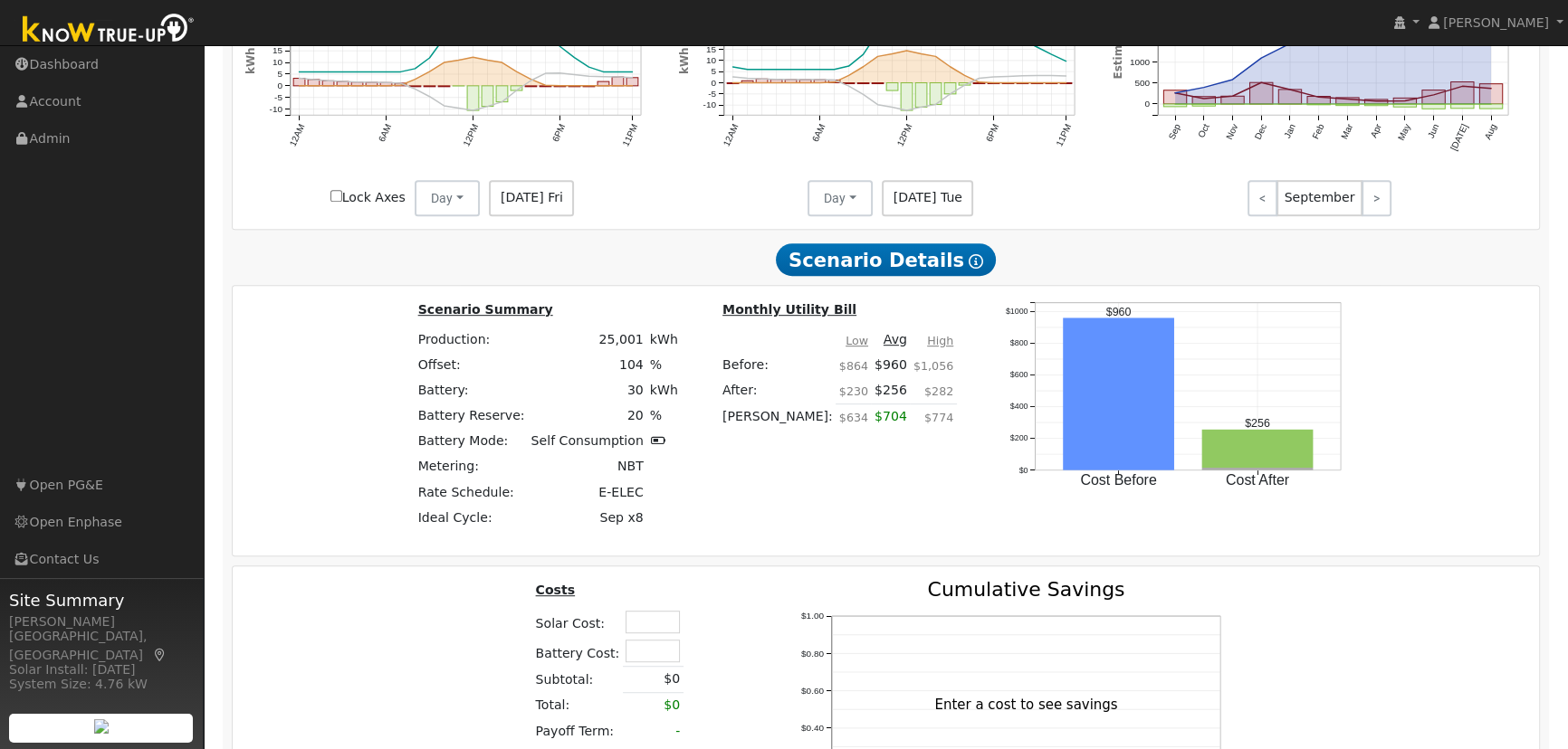
click at [641, 620] on input "text" at bounding box center [652, 621] width 55 height 23
type input "$50,900"
click at [654, 656] on input "text" at bounding box center [652, 651] width 55 height 23
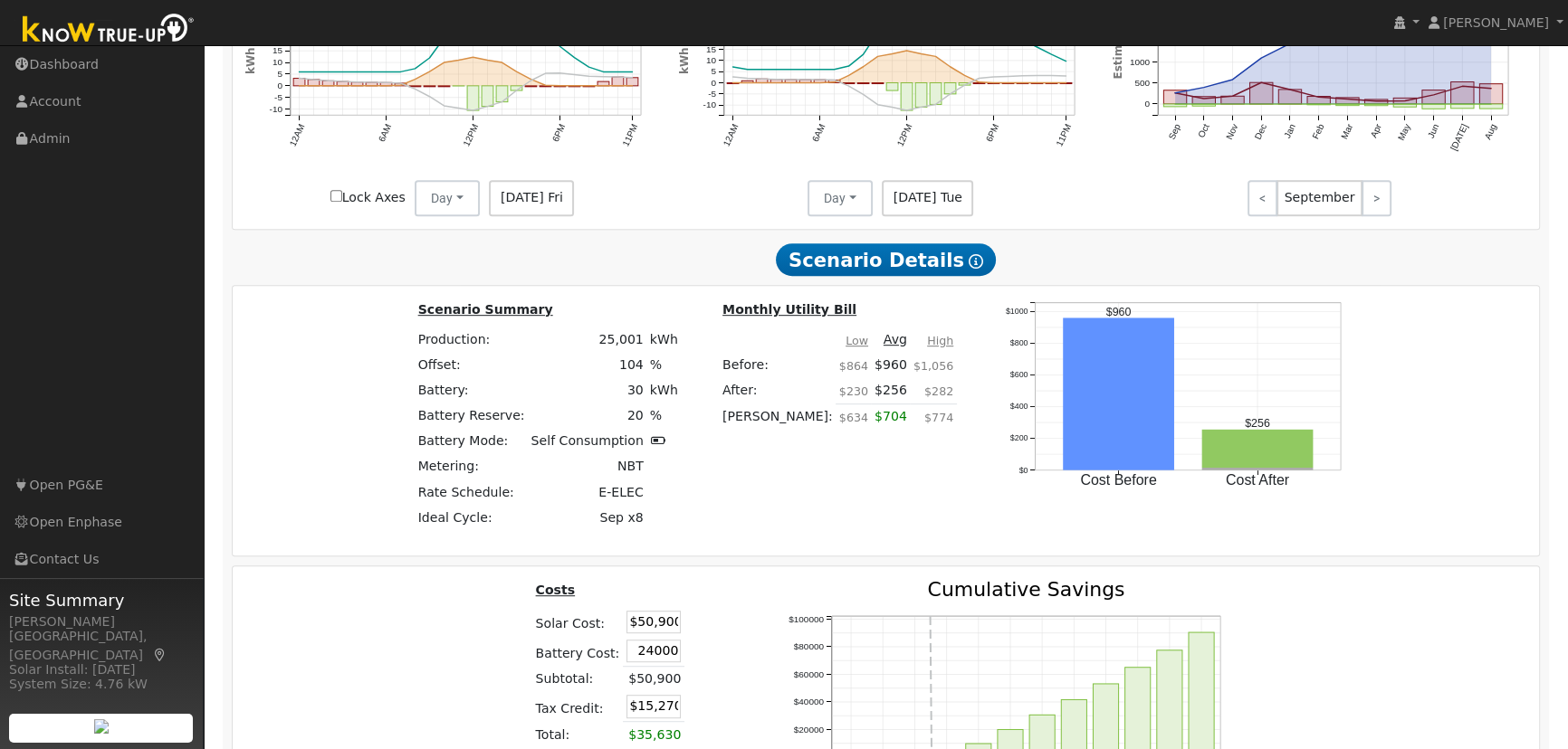
type input "$24,000"
type input "$22,470"
click at [707, 624] on td at bounding box center [700, 622] width 32 height 29
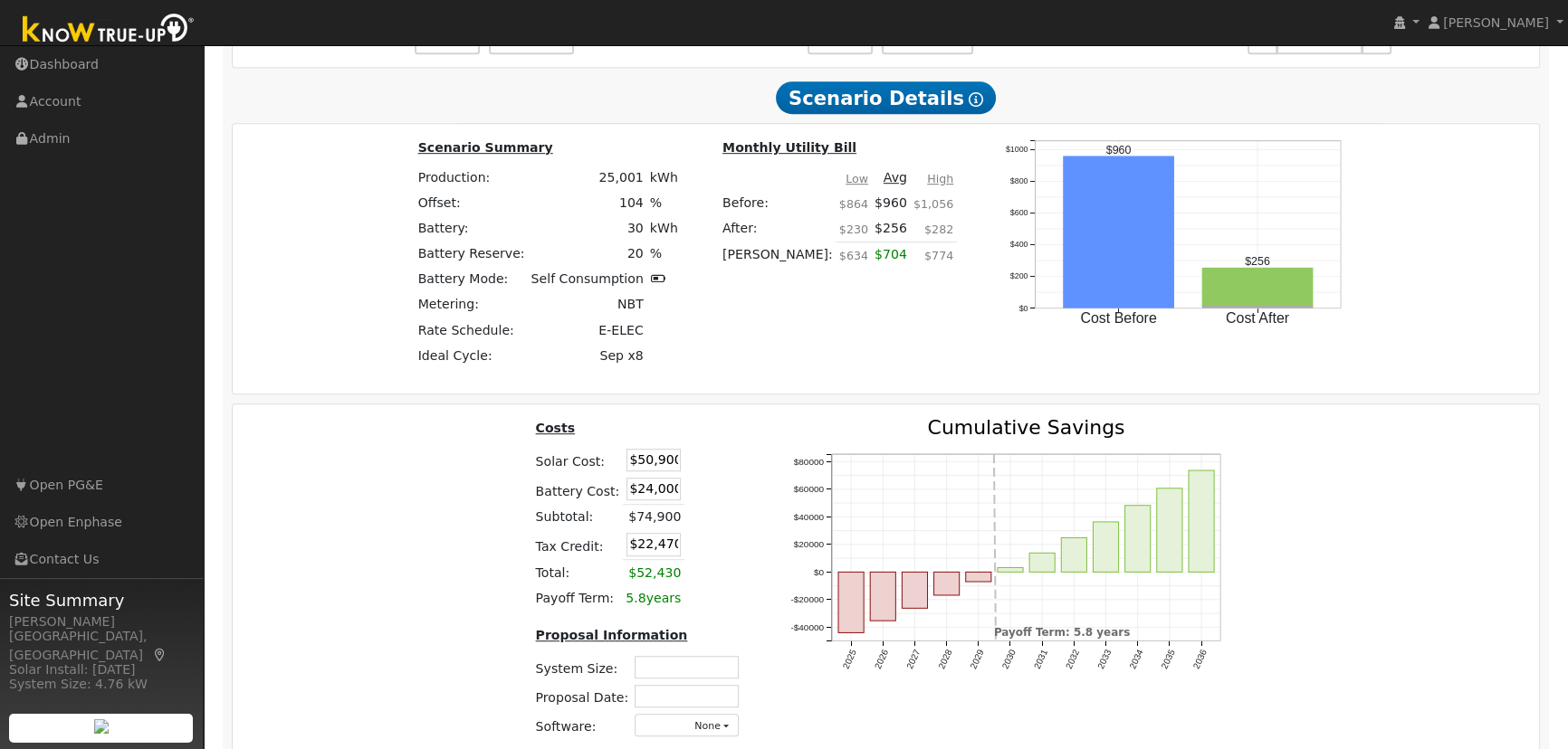
scroll to position [1319, 0]
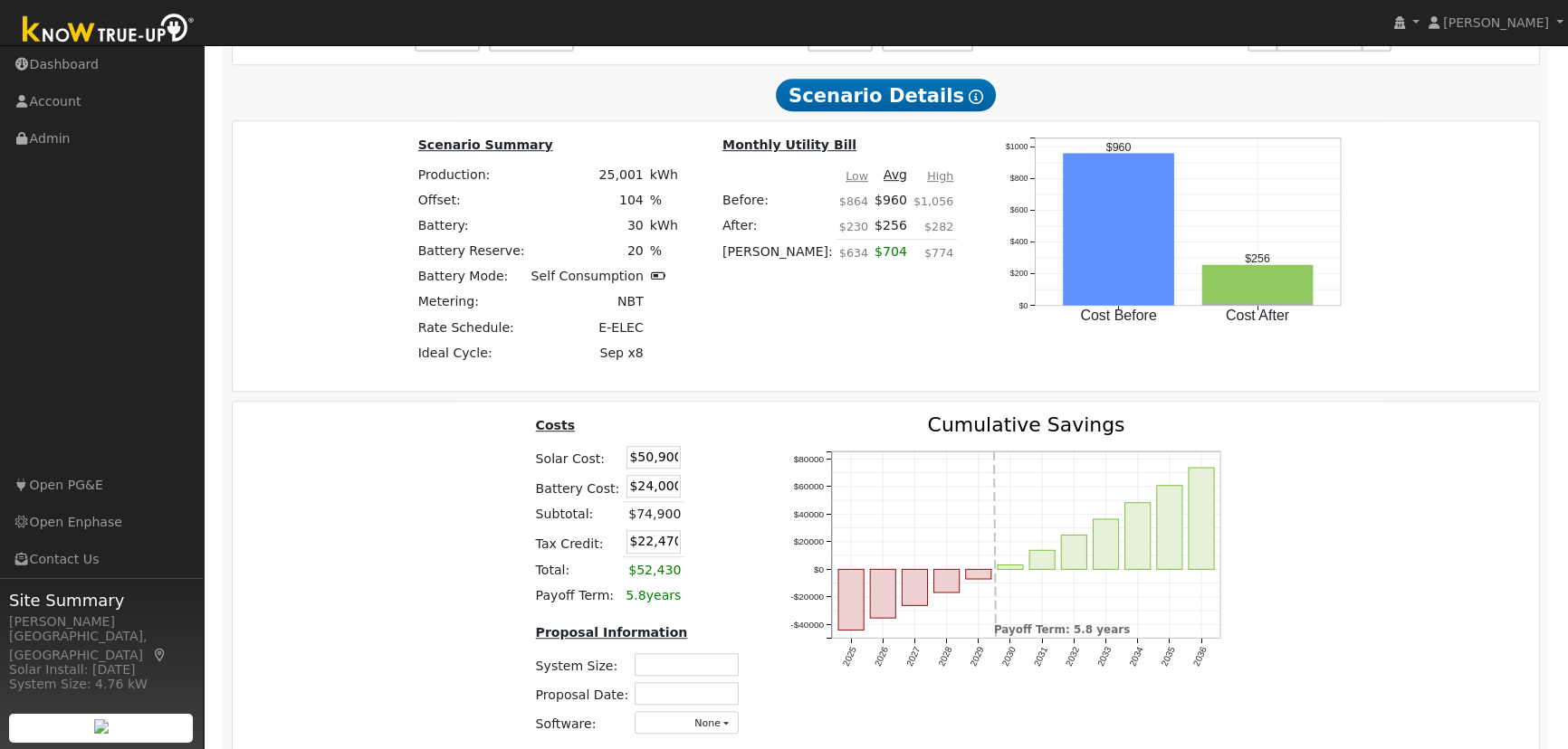
click at [681, 662] on input "text" at bounding box center [686, 664] width 104 height 23
click at [715, 674] on input "180.06" at bounding box center [686, 664] width 104 height 23
type input "18.06"
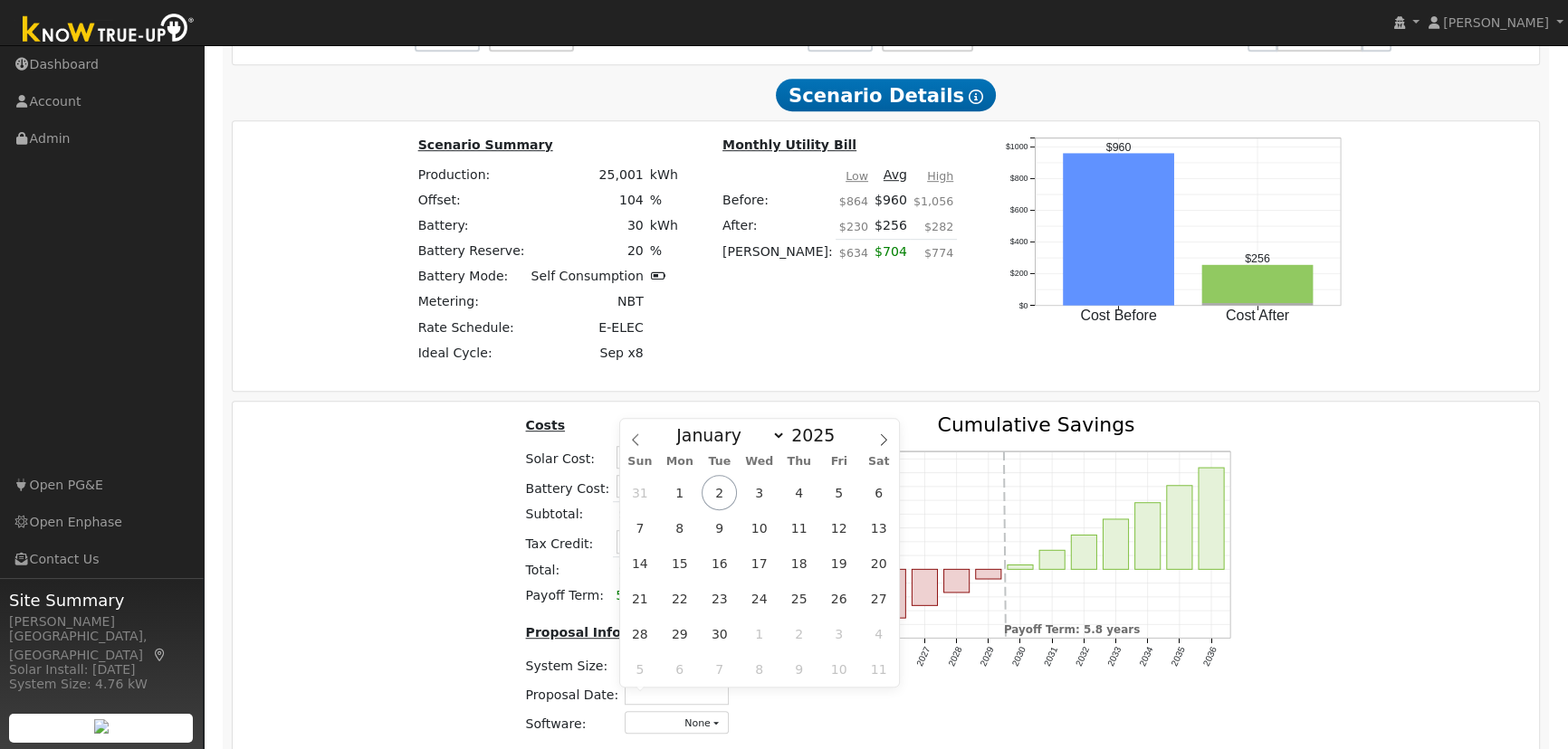
click at [700, 694] on input "text" at bounding box center [676, 694] width 104 height 23
click at [726, 490] on span "2" at bounding box center [720, 492] width 36 height 36
type input "[DATE]"
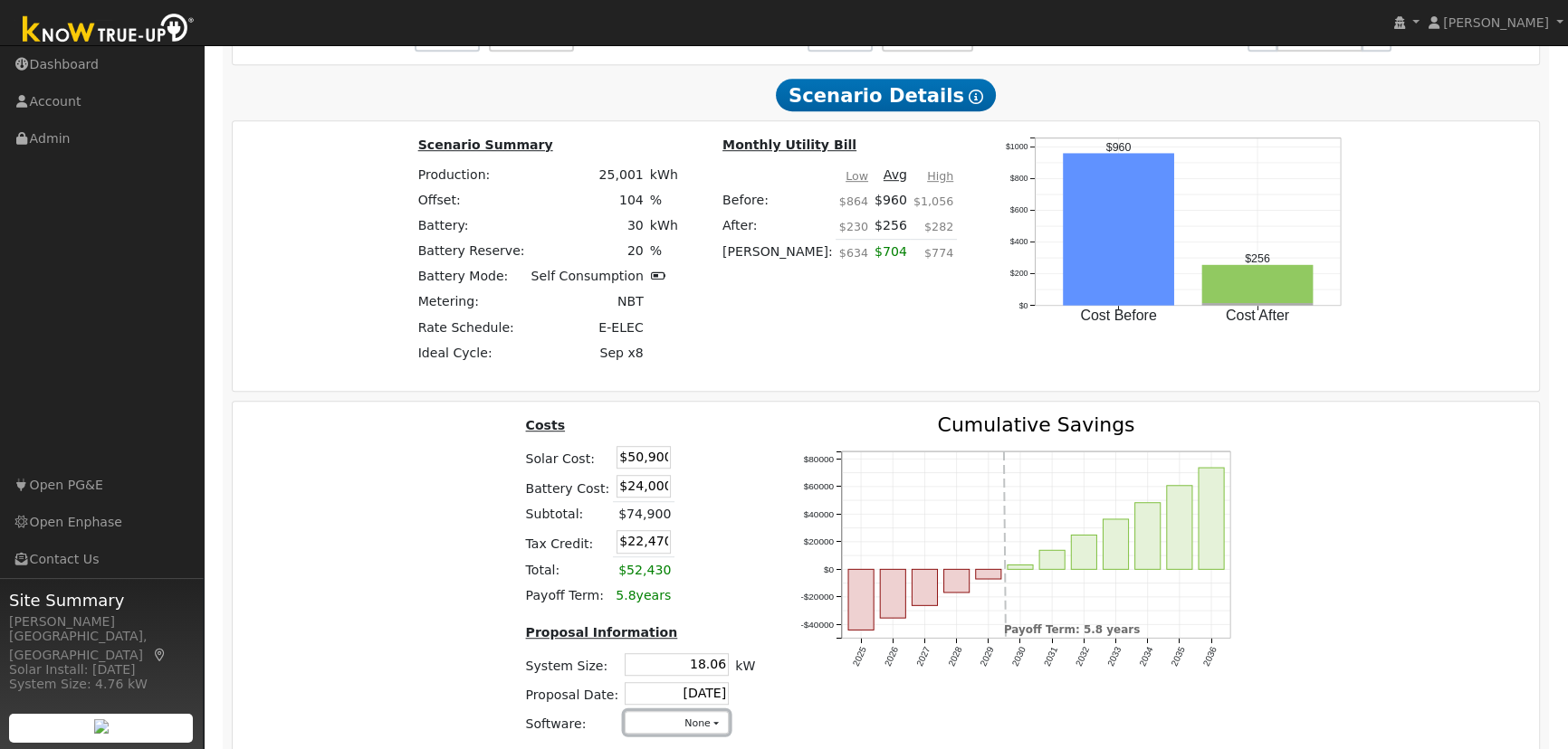
click at [653, 724] on button "None" at bounding box center [676, 722] width 104 height 23
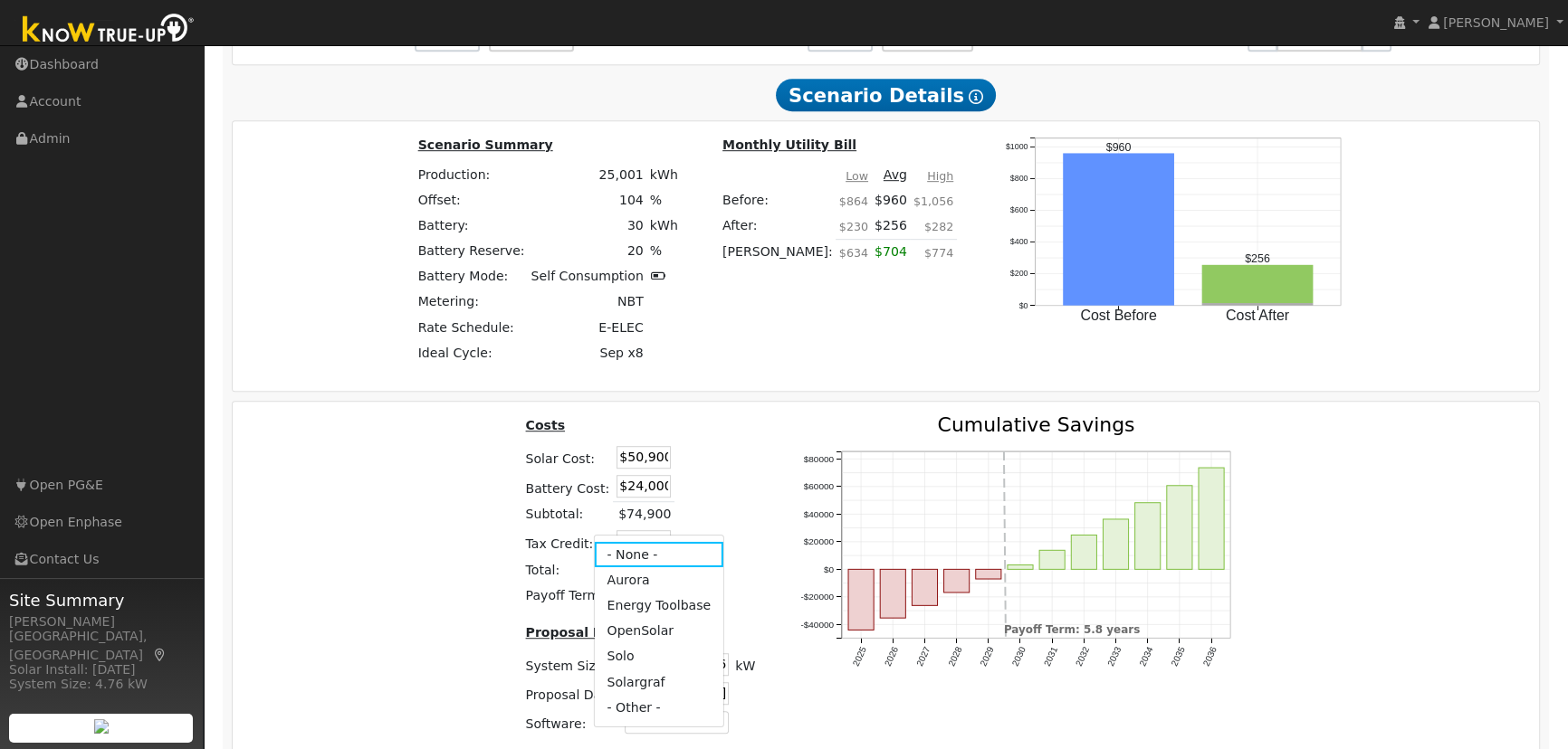
click at [648, 568] on link "Aurora" at bounding box center [658, 581] width 130 height 26
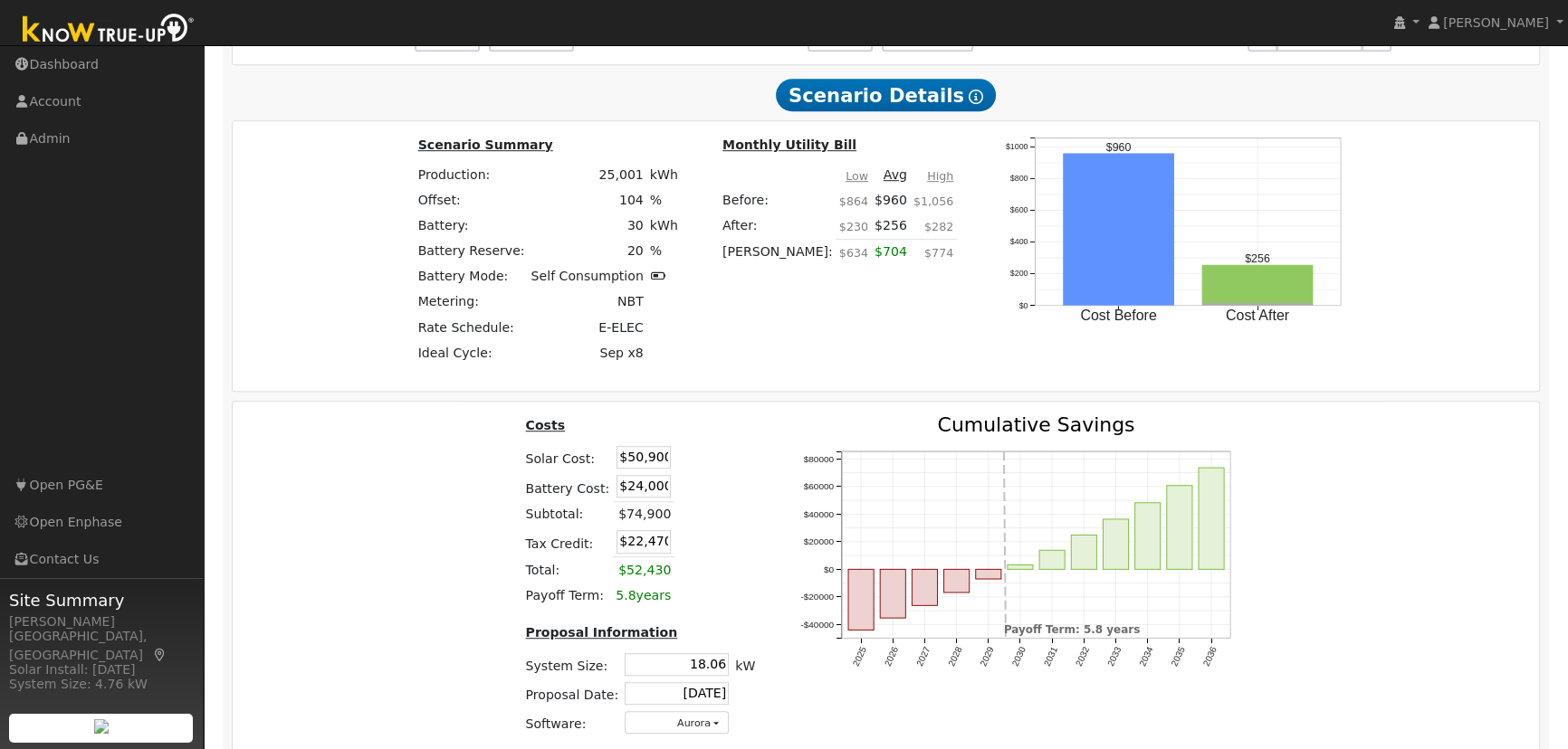
click at [1334, 536] on div "Costs Solar Cost: $50,900 Battery Cost: $24,000 Subtotal: $74,900 Tax Credit: $…" at bounding box center [885, 583] width 1319 height 335
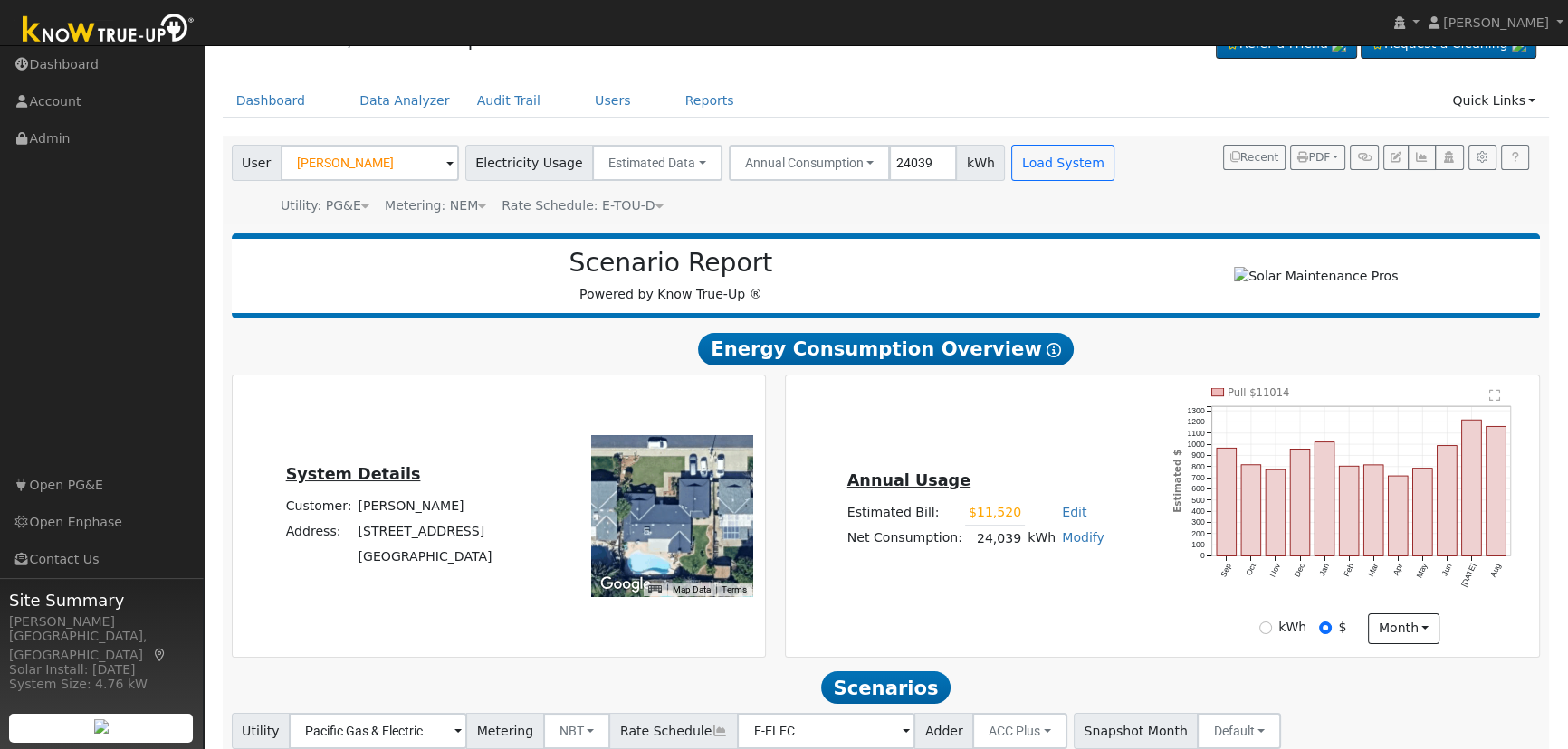
scroll to position [0, 0]
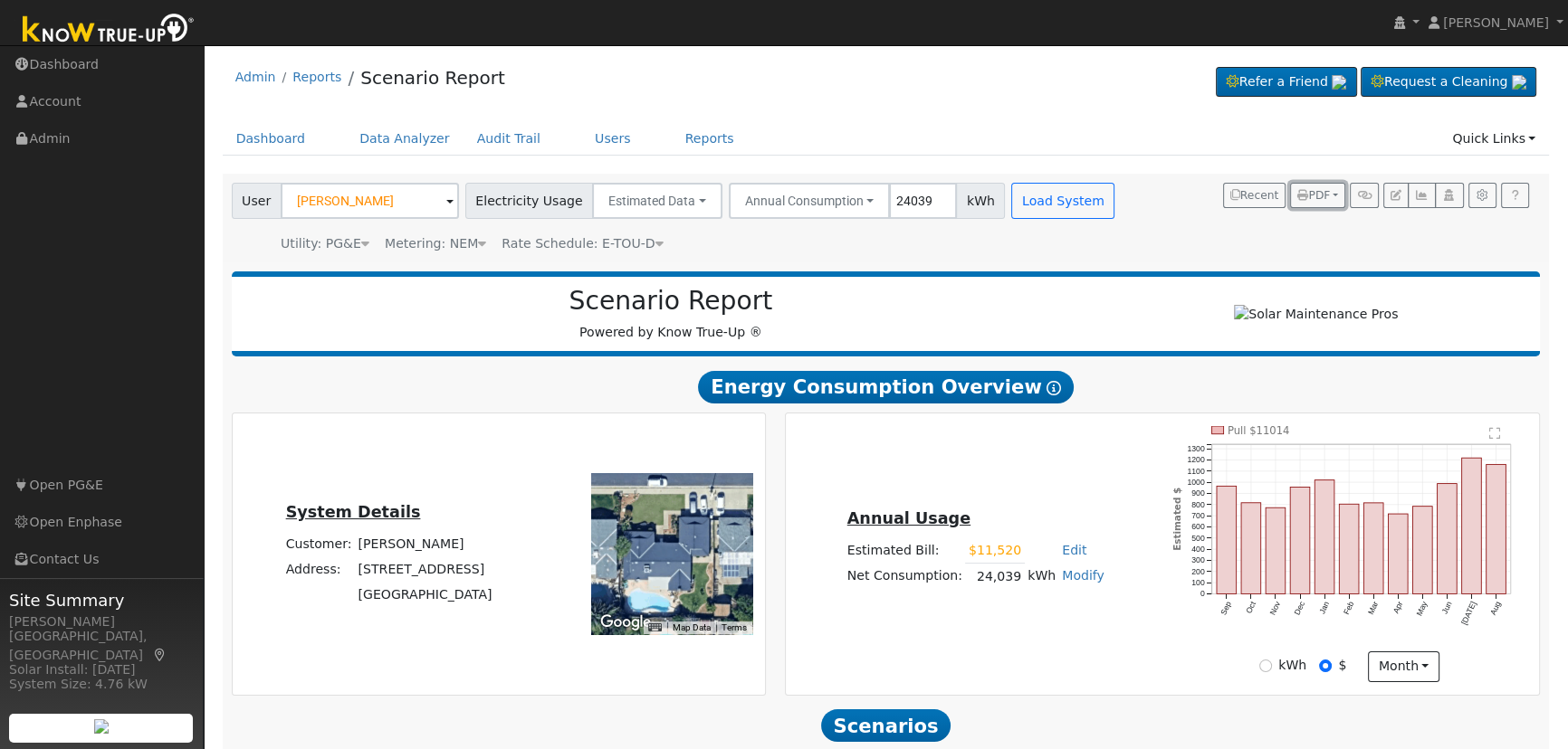
click at [1321, 197] on span "PDF" at bounding box center [1313, 195] width 33 height 13
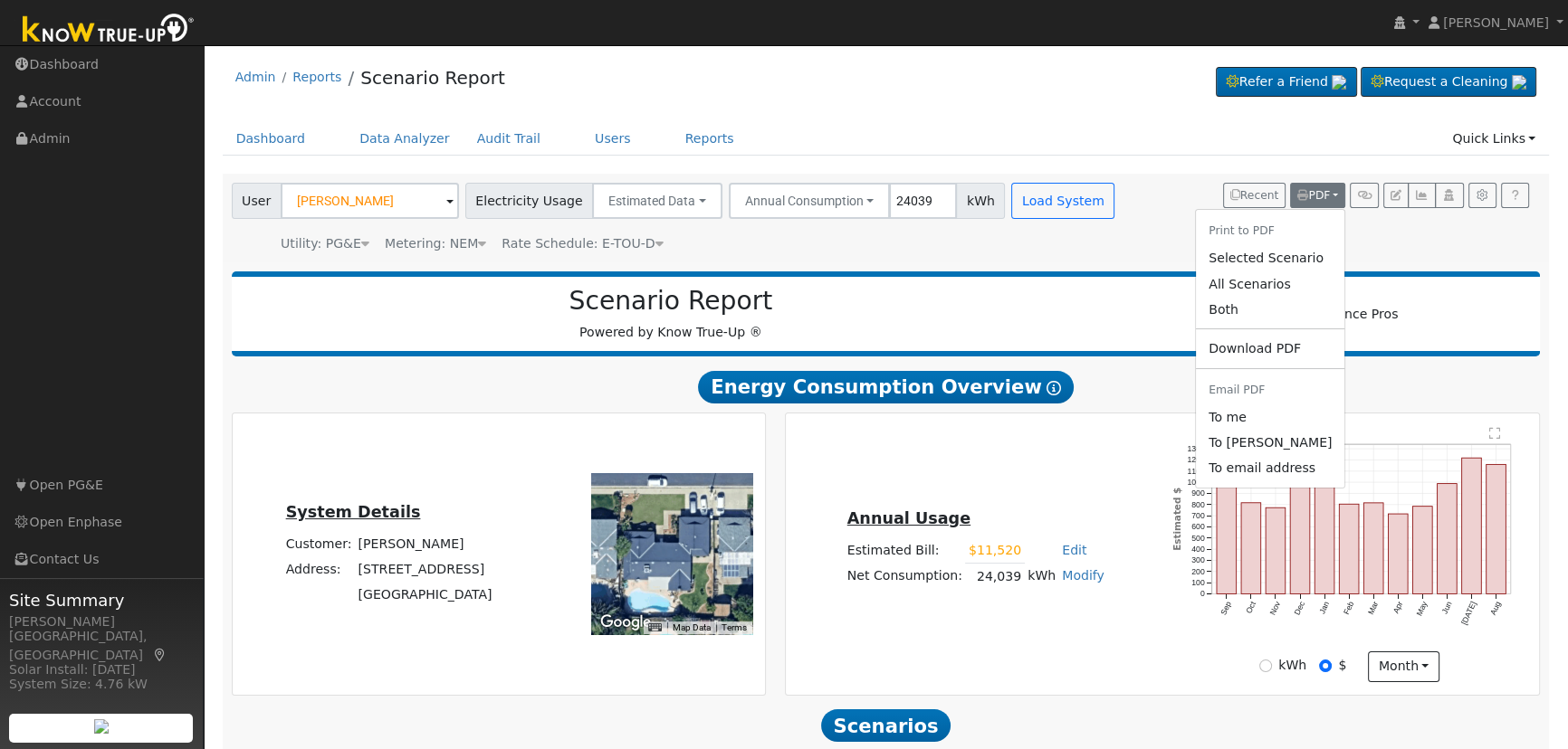
click at [1282, 306] on link "Both" at bounding box center [1270, 310] width 149 height 26
